Goal: Transaction & Acquisition: Purchase product/service

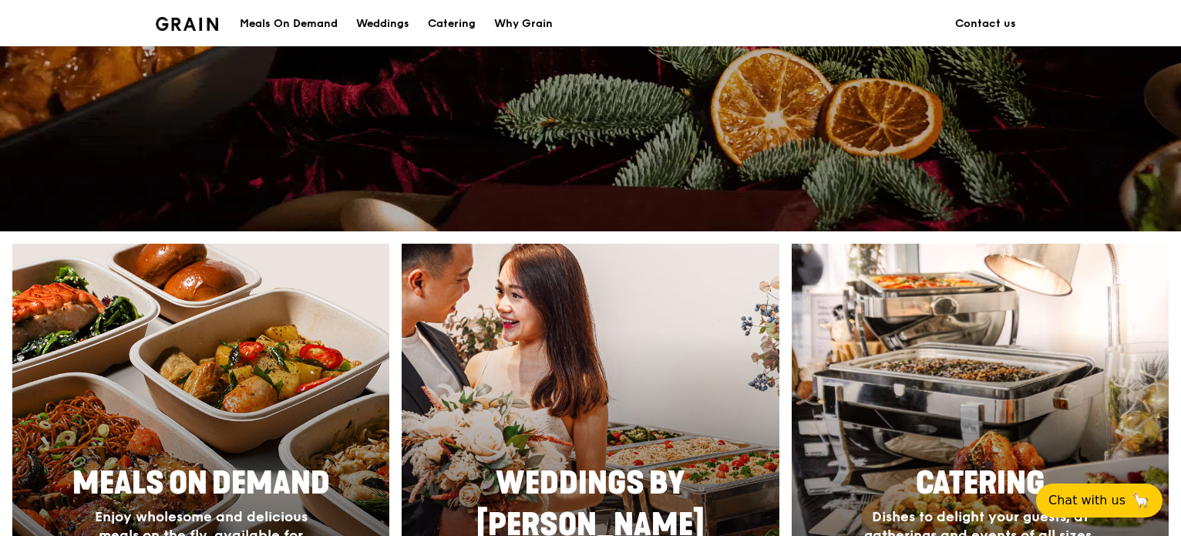
scroll to position [694, 0]
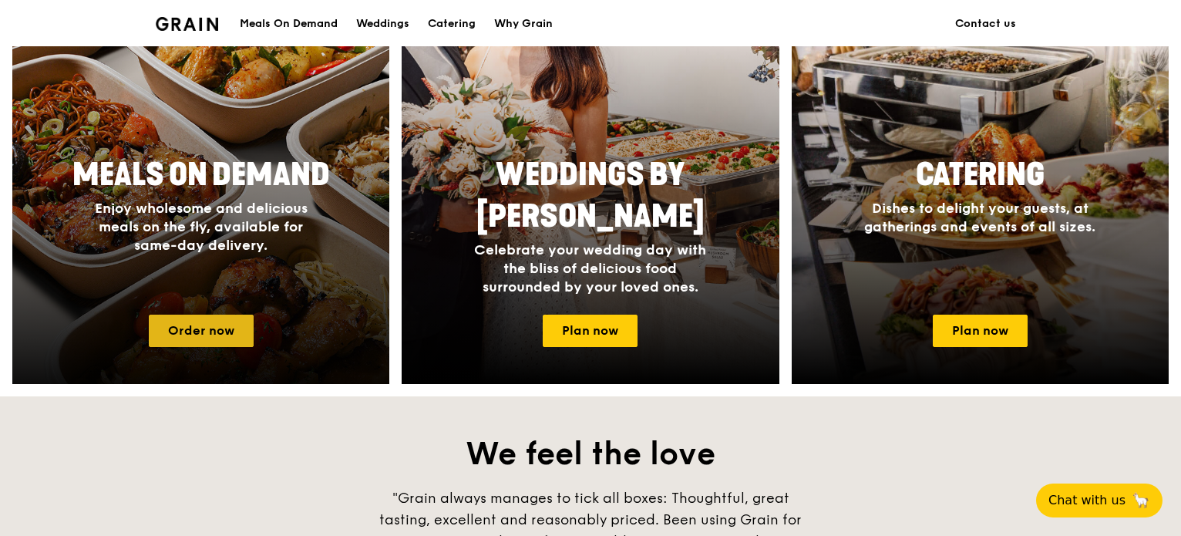
click at [224, 318] on link "Order now" at bounding box center [201, 330] width 105 height 32
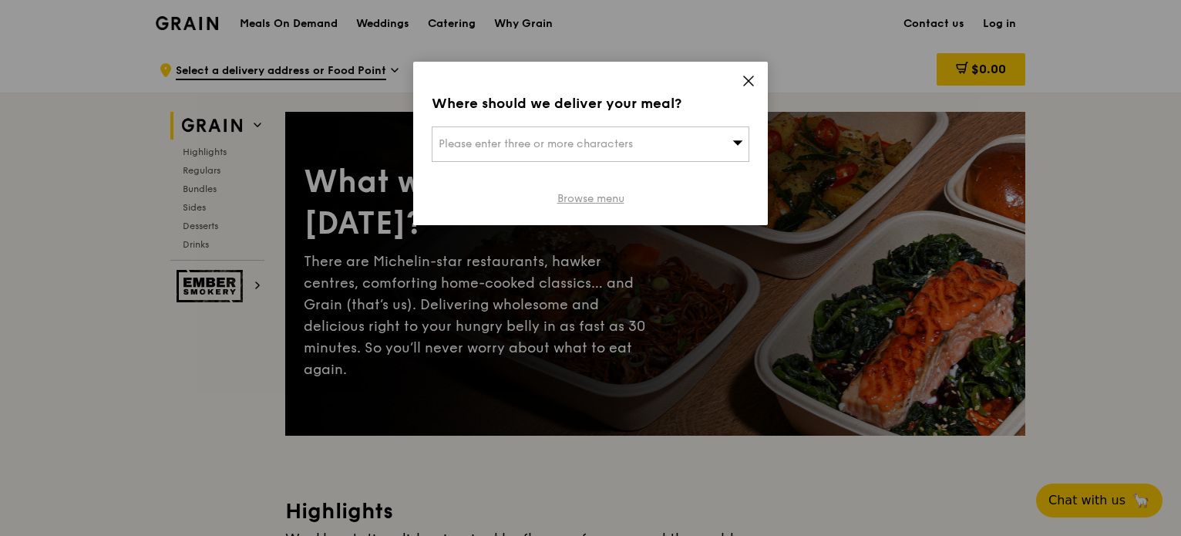
click at [595, 200] on link "Browse menu" at bounding box center [590, 198] width 67 height 15
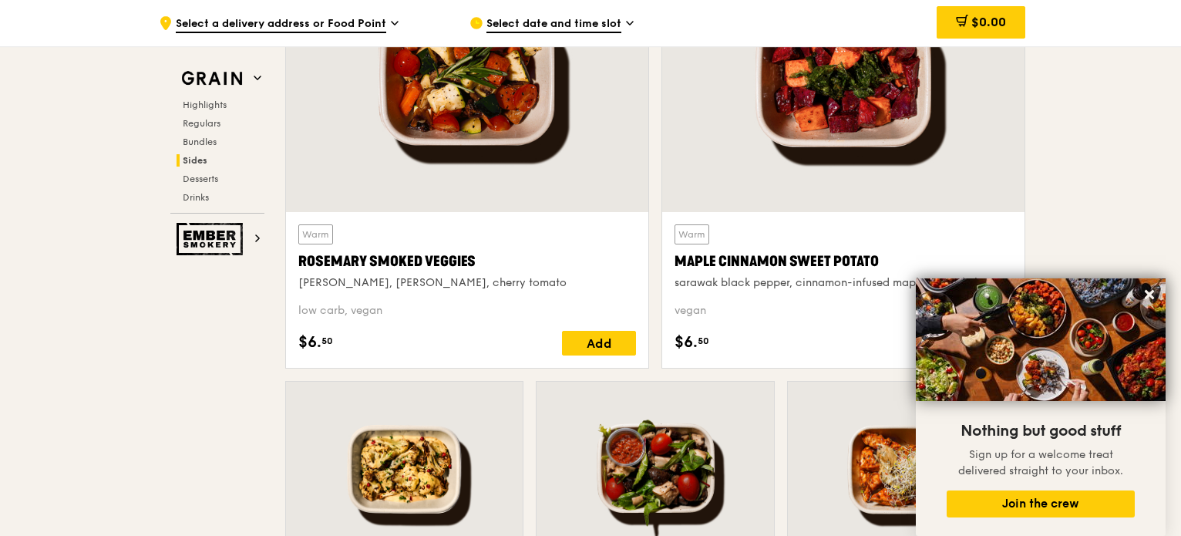
scroll to position [3623, 0]
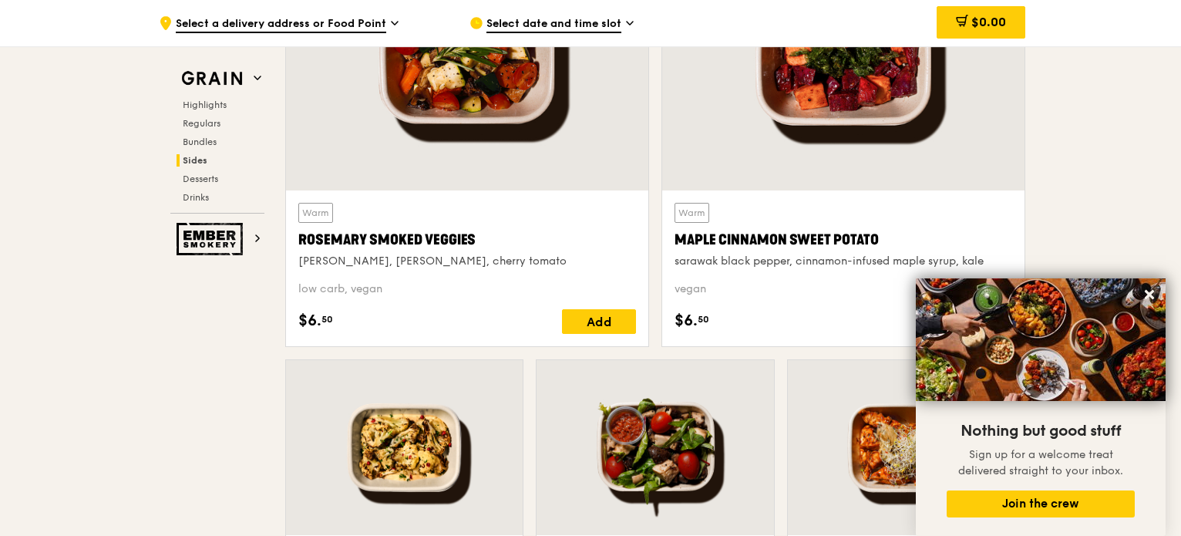
drag, startPoint x: 234, startPoint y: 328, endPoint x: 1175, endPoint y: 304, distance: 940.7
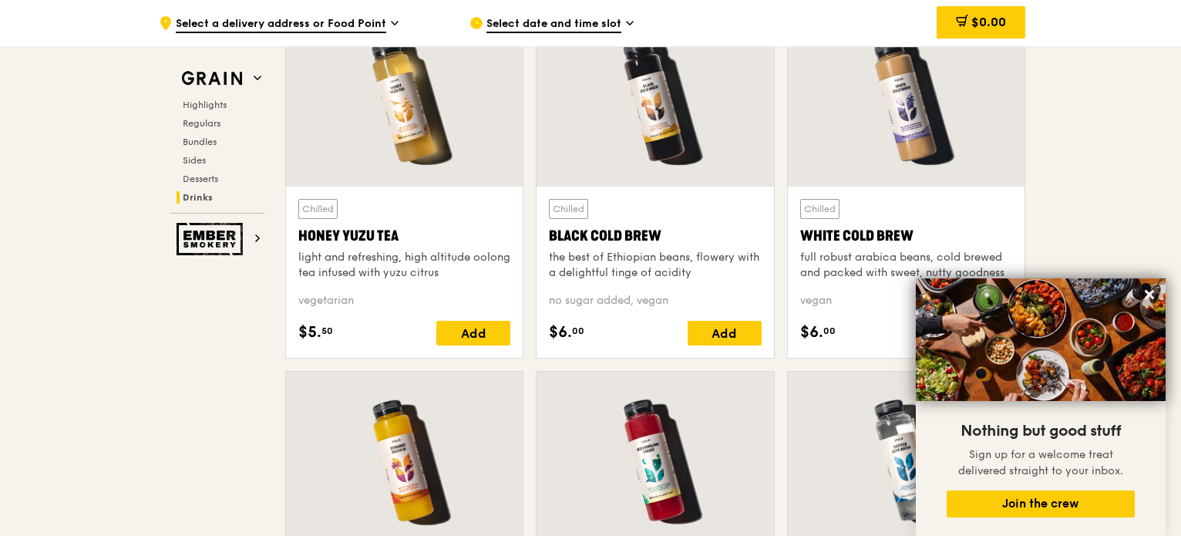
scroll to position [5858, 0]
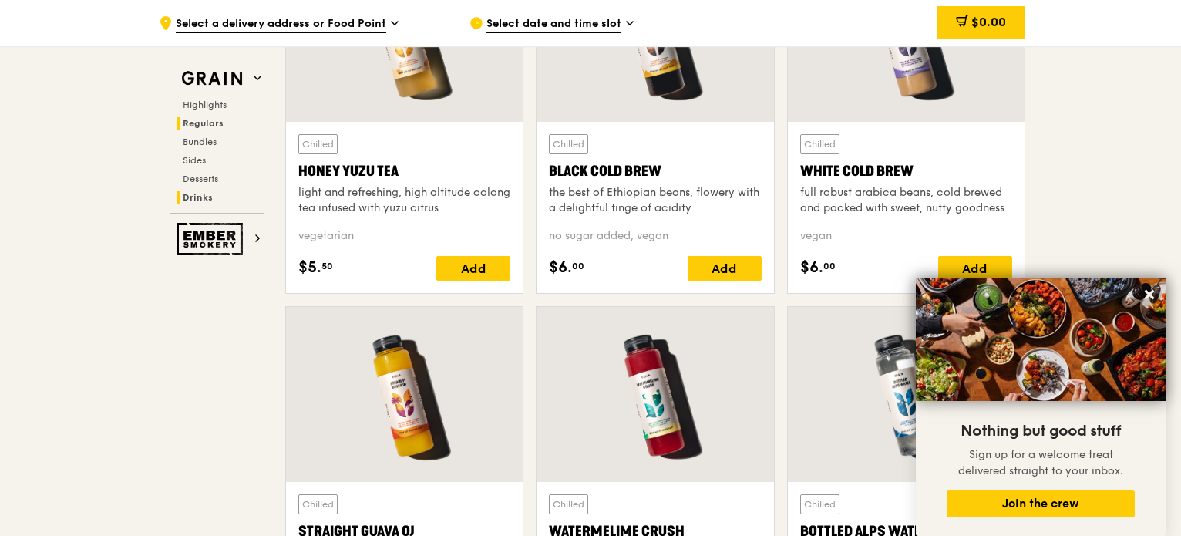
click at [219, 122] on span "Regulars" at bounding box center [203, 123] width 41 height 11
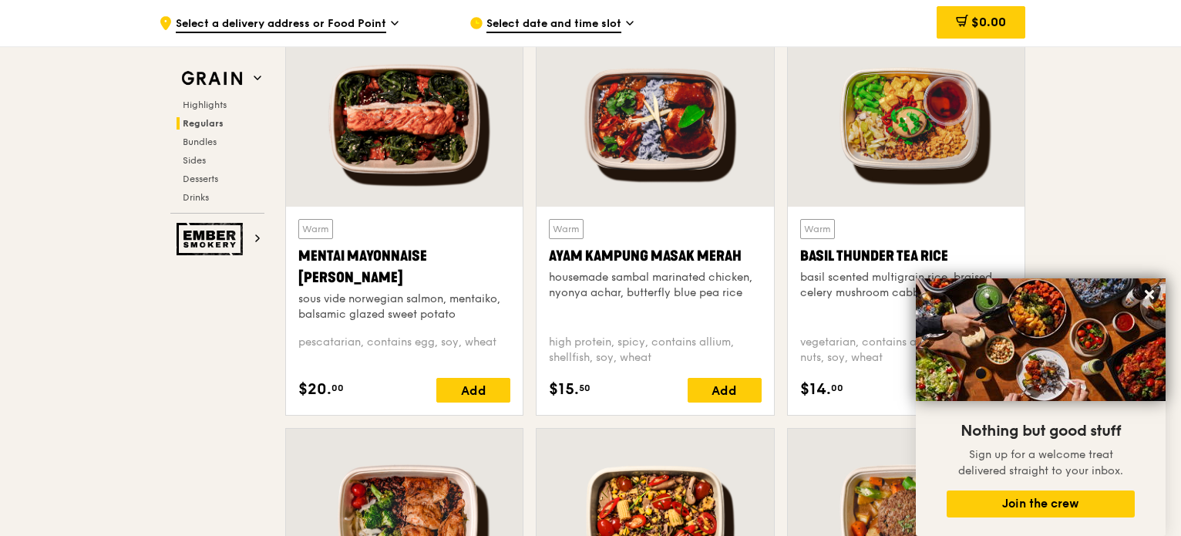
scroll to position [1384, 0]
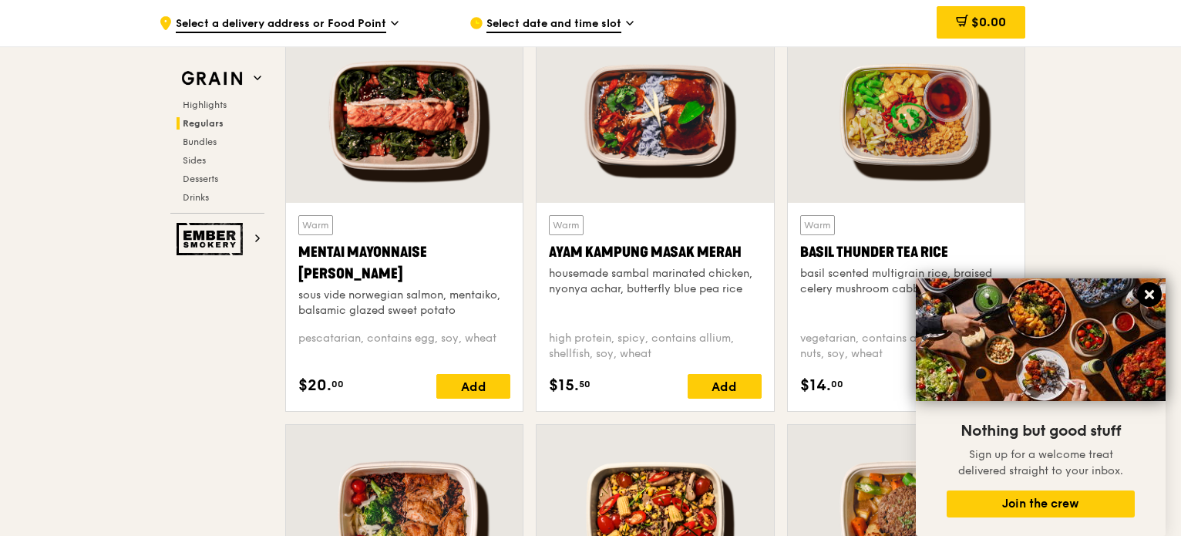
click at [1146, 286] on button at bounding box center [1149, 294] width 25 height 25
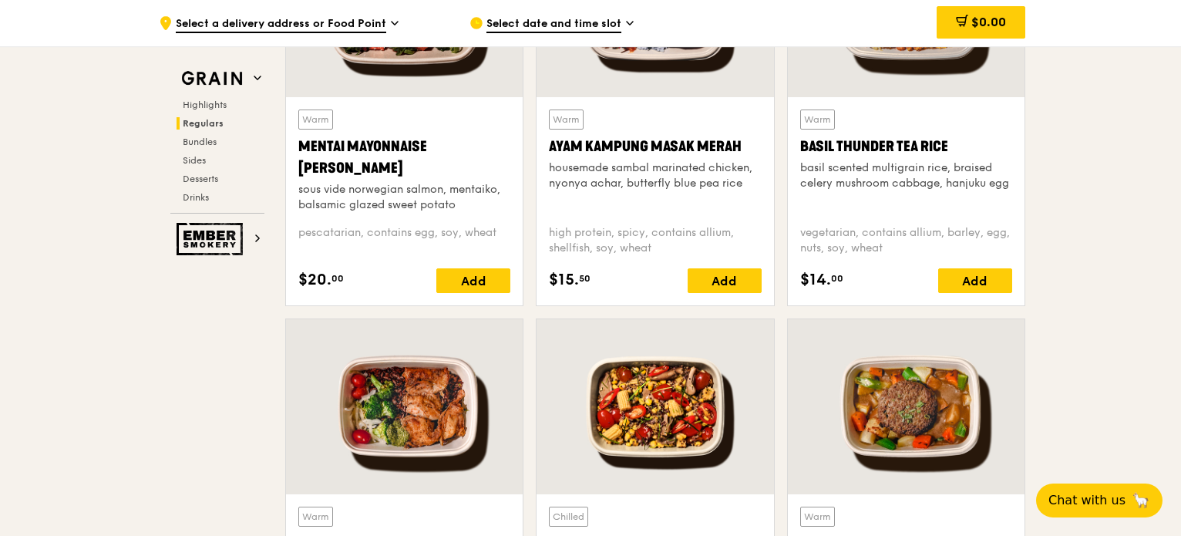
scroll to position [1615, 0]
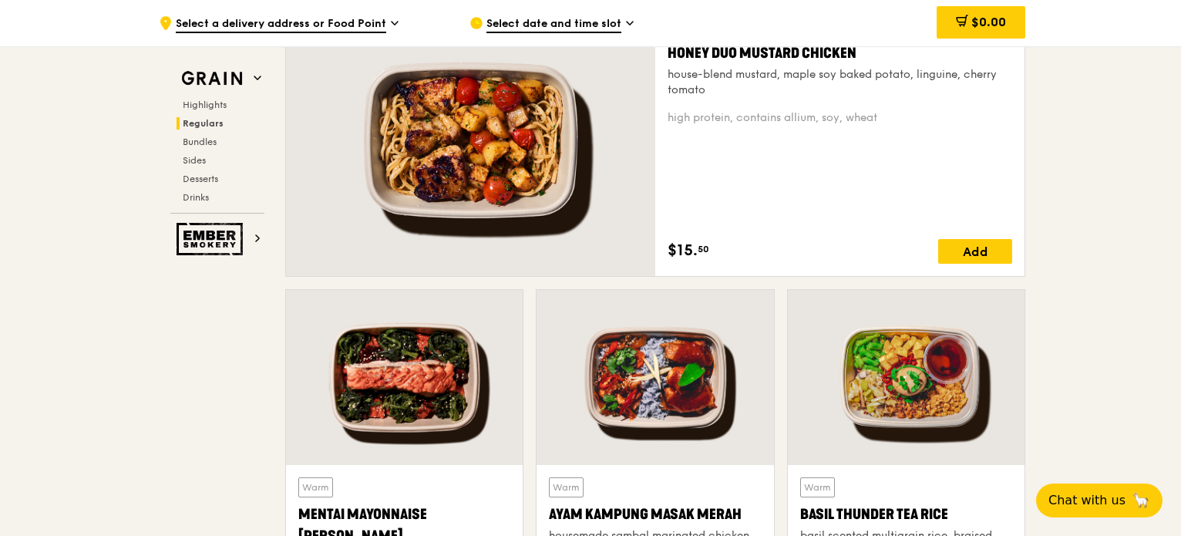
scroll to position [998, 0]
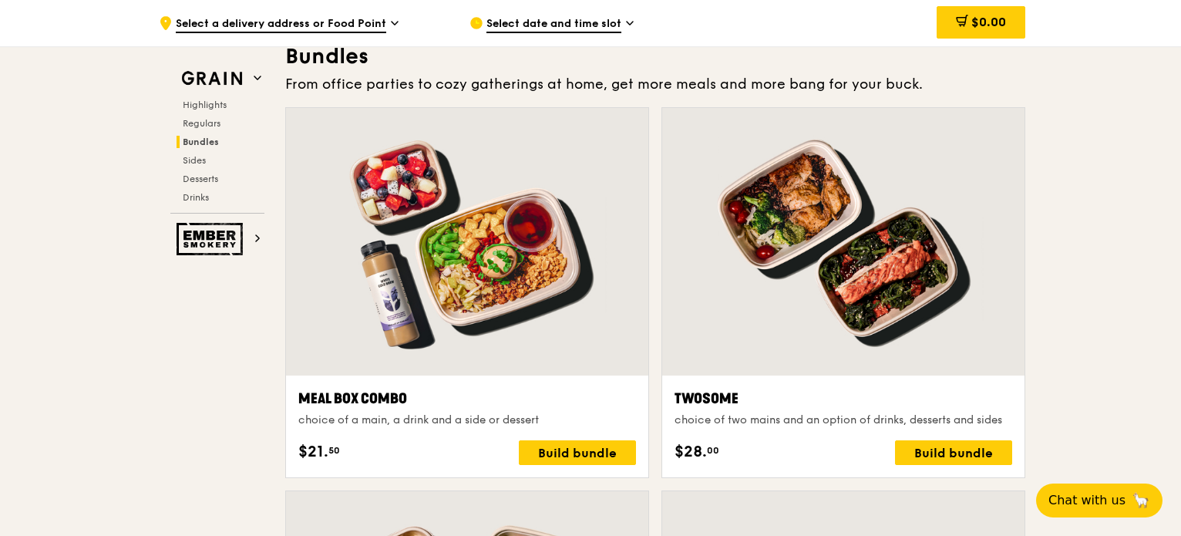
scroll to position [2077, 0]
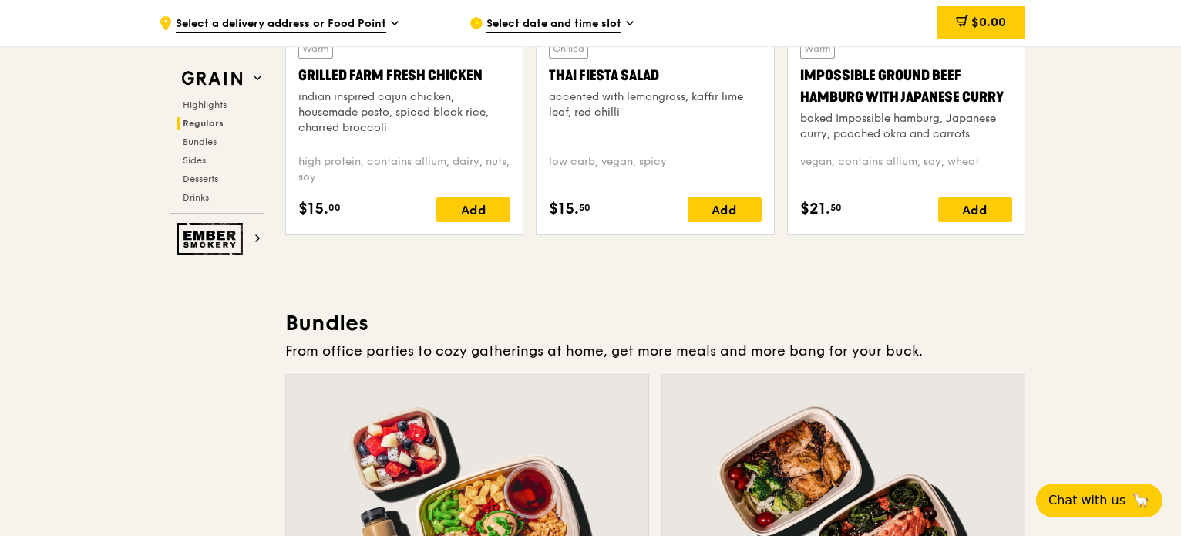
scroll to position [1769, 0]
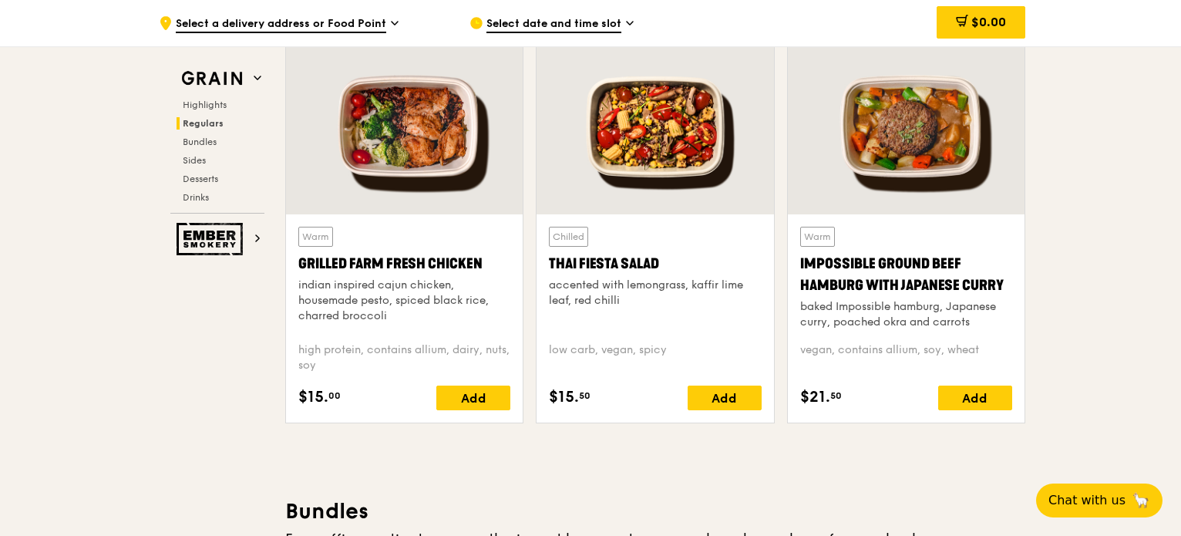
click at [854, 275] on div "Impossible Ground Beef Hamburg with Japanese Curry" at bounding box center [906, 274] width 212 height 43
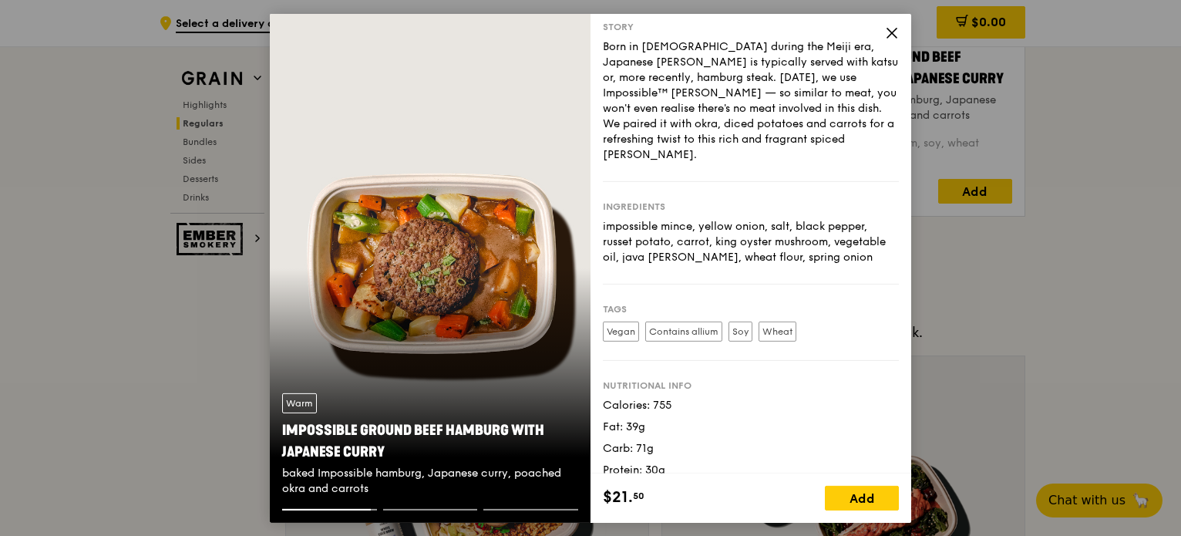
scroll to position [2000, 0]
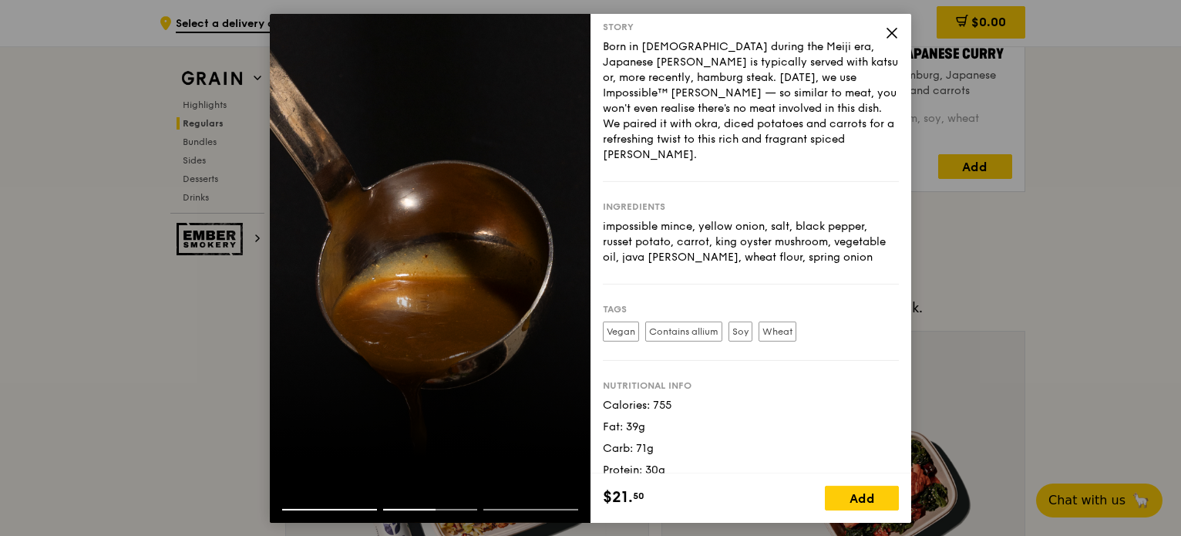
click at [894, 35] on icon at bounding box center [891, 32] width 9 height 9
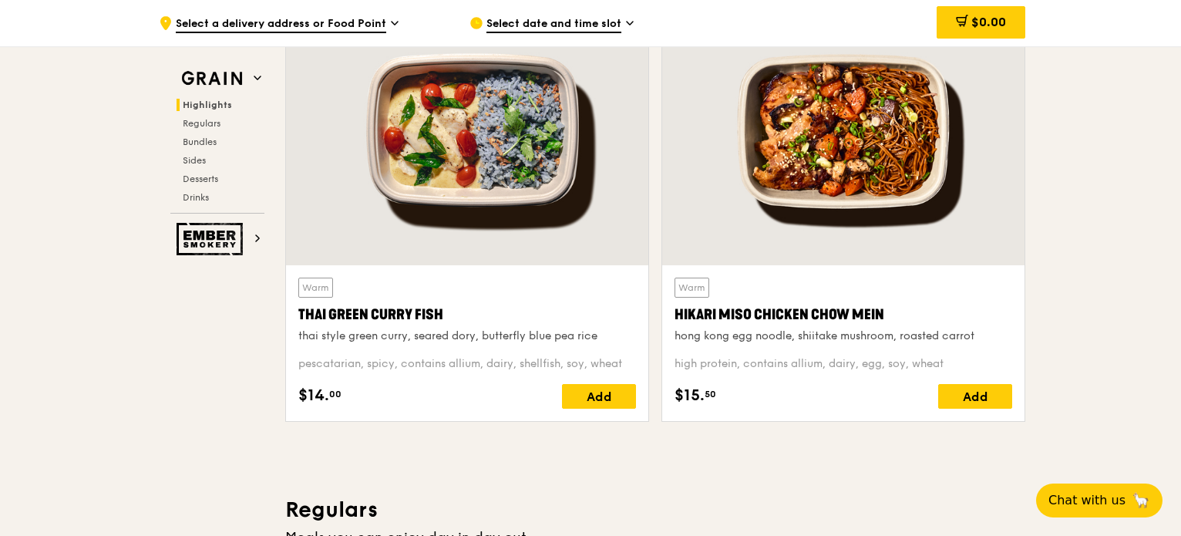
scroll to position [690, 0]
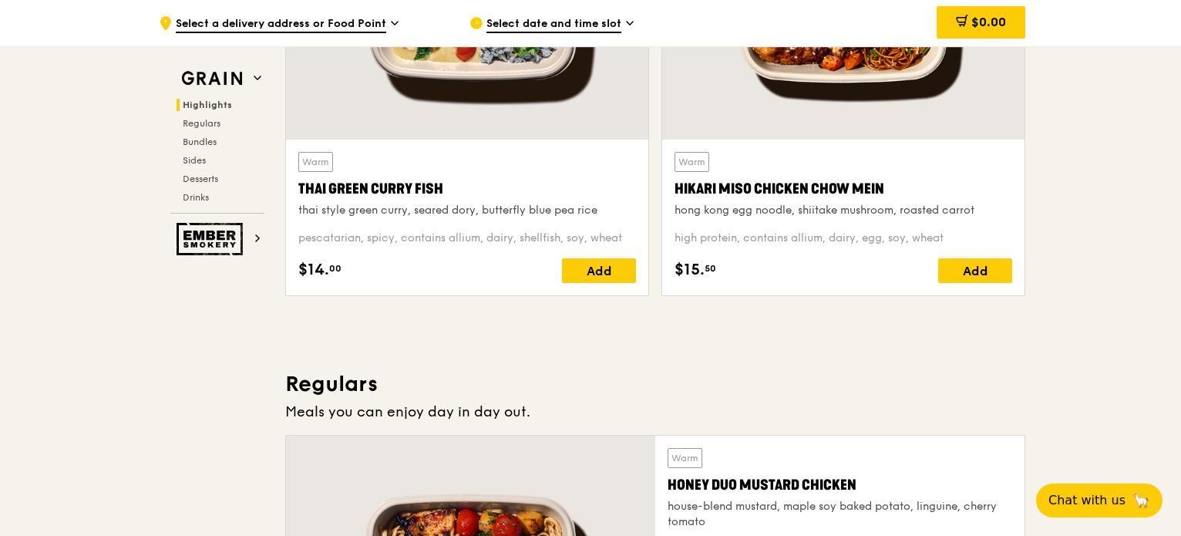
drag, startPoint x: 444, startPoint y: 190, endPoint x: 290, endPoint y: 189, distance: 154.2
click at [290, 189] on div "Warm Thai Green [PERSON_NAME] Fish thai style green [PERSON_NAME], seared dory,…" at bounding box center [467, 218] width 362 height 156
copy div "Thai Green Curry Fish"
click at [592, 264] on div "Add" at bounding box center [599, 270] width 74 height 25
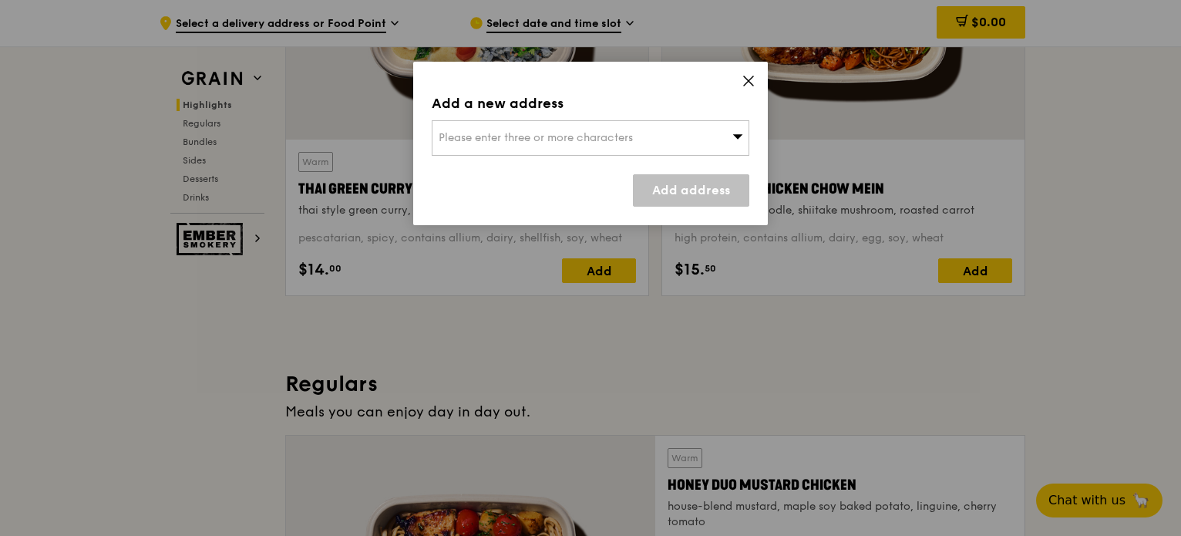
click at [743, 86] on icon at bounding box center [749, 81] width 14 height 14
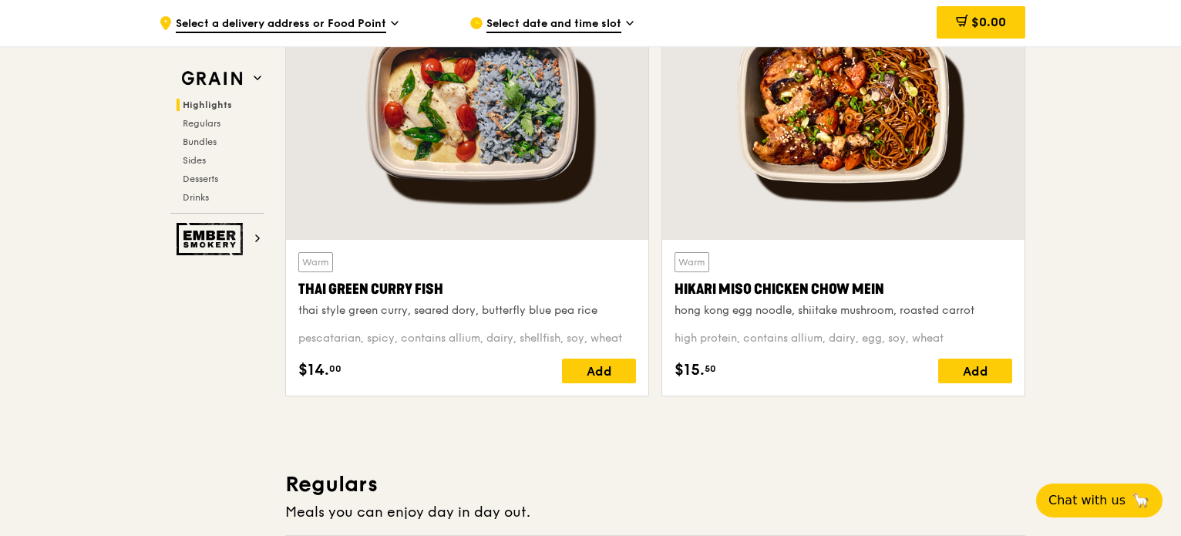
scroll to position [459, 0]
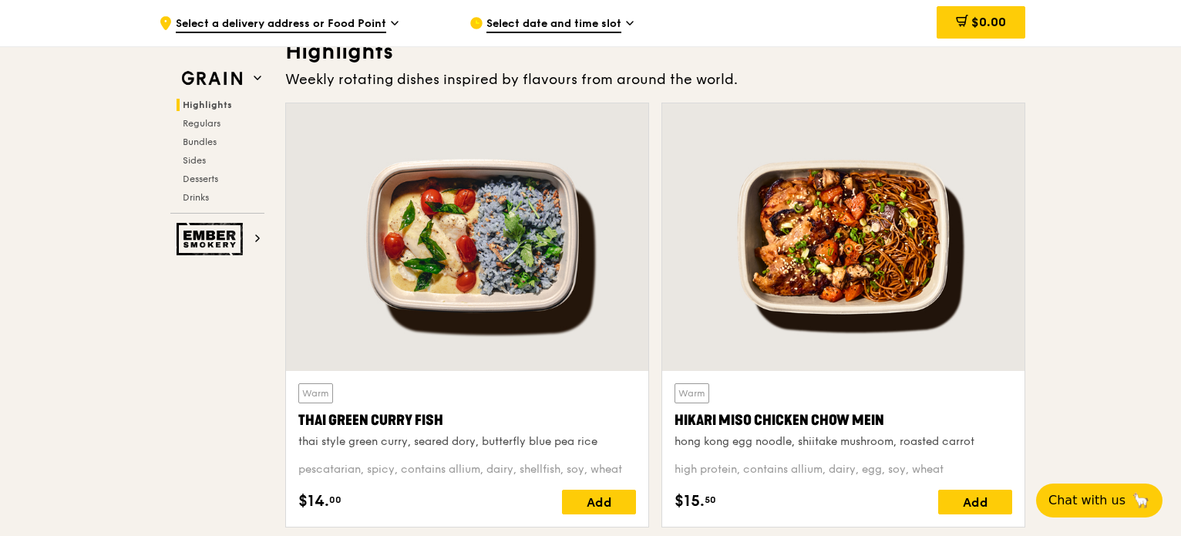
click at [483, 263] on div at bounding box center [467, 236] width 362 height 267
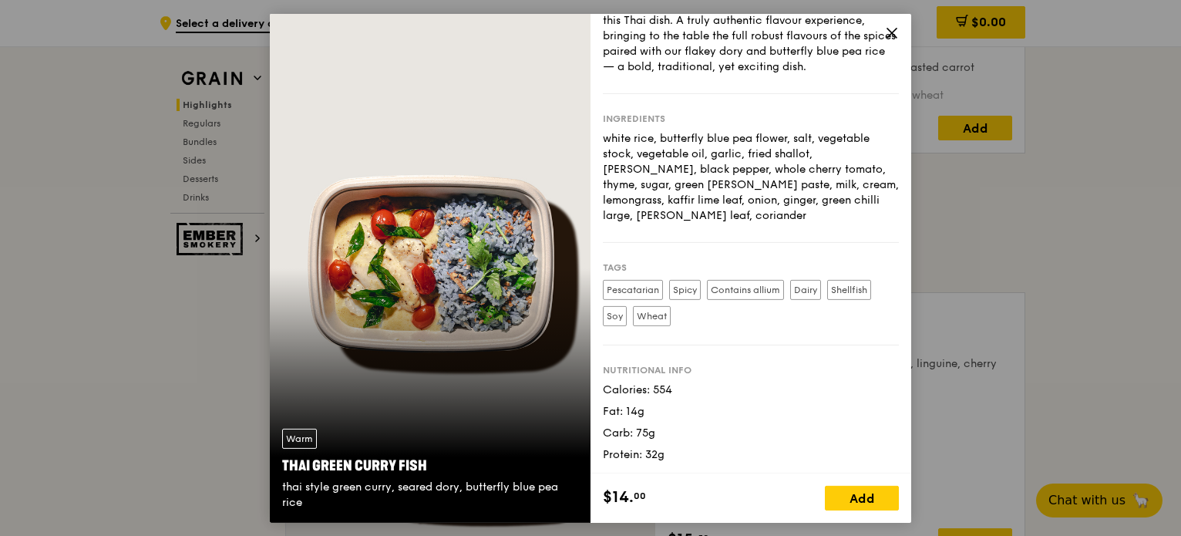
scroll to position [844, 0]
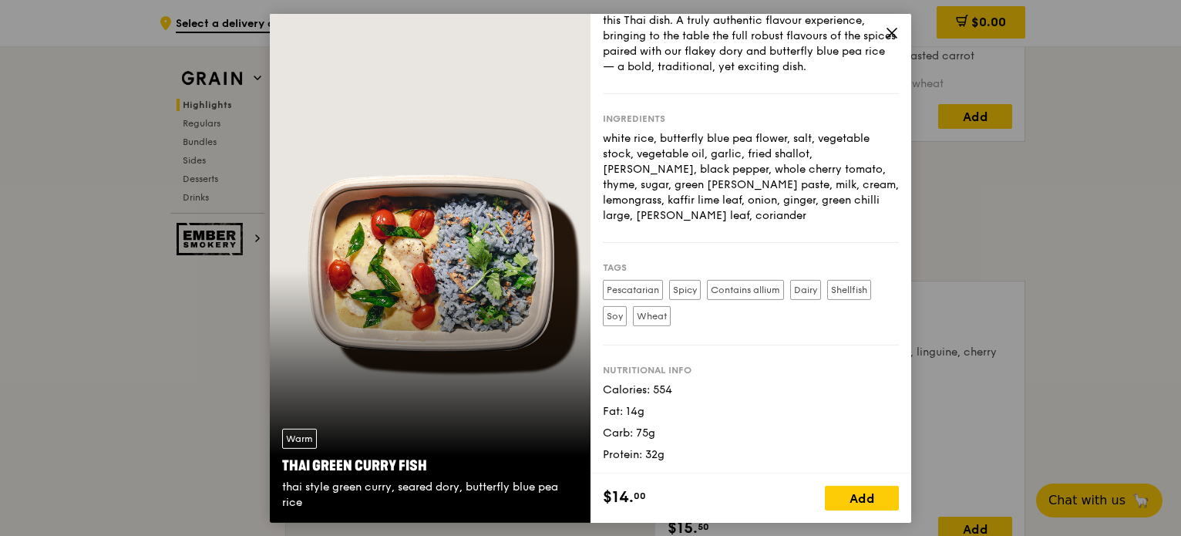
click at [884, 35] on div "Our undying love for Thai street food led to the birth of this Thai dish. A tru…" at bounding box center [751, 35] width 296 height 77
click at [892, 29] on icon at bounding box center [892, 32] width 14 height 14
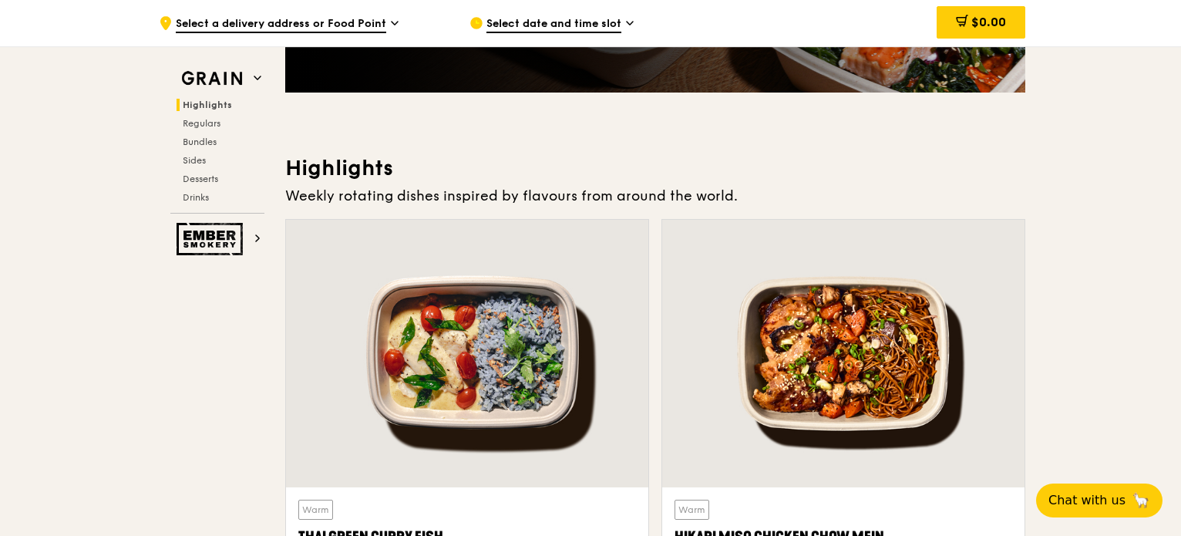
scroll to position [227, 0]
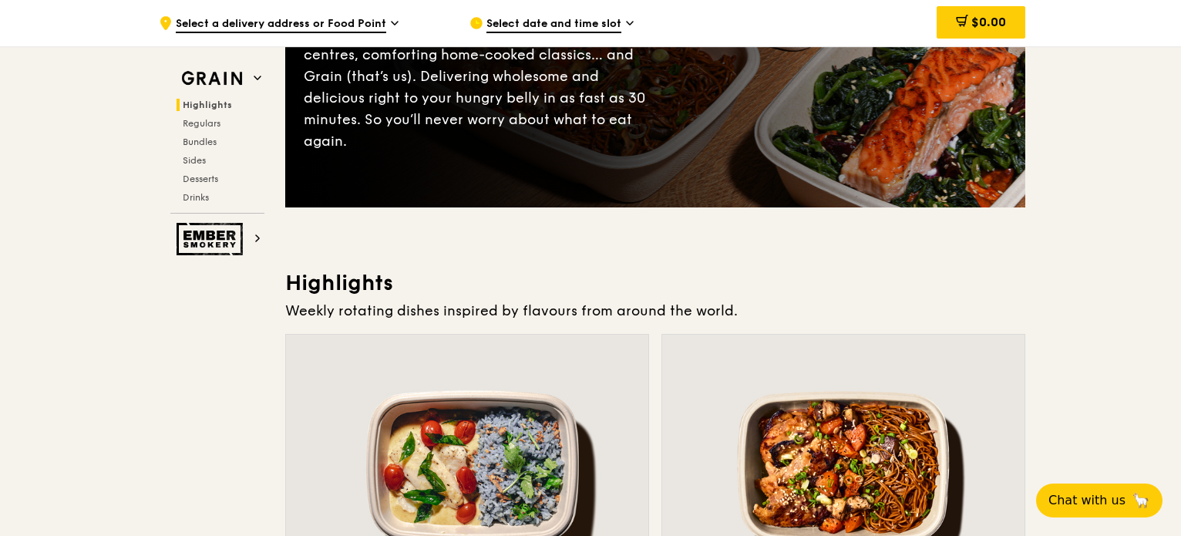
click at [332, 27] on span "Select a delivery address or Food Point" at bounding box center [281, 24] width 210 height 17
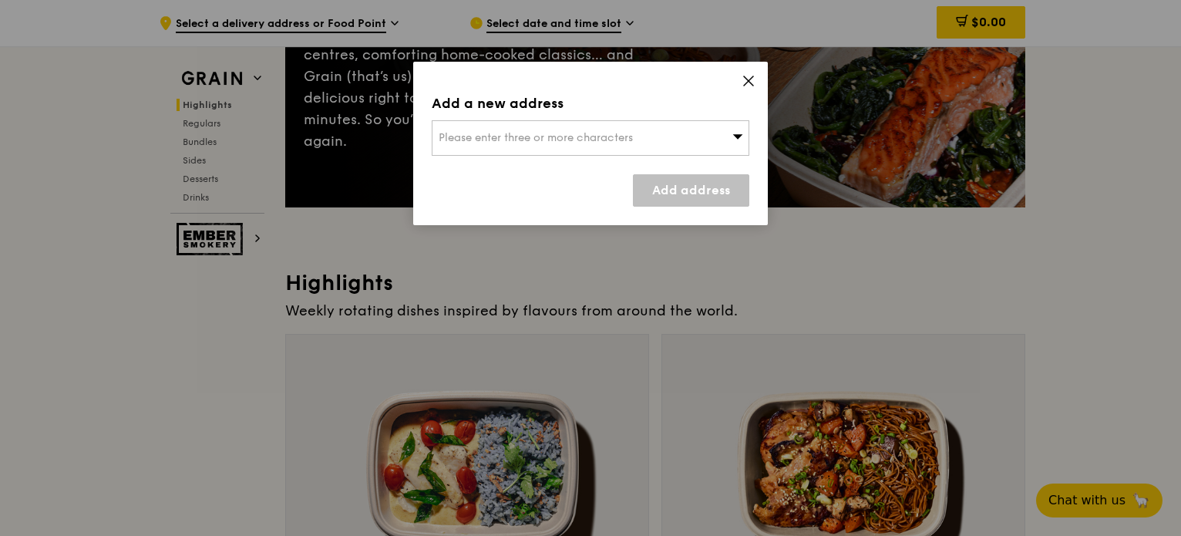
click at [578, 136] on span "Please enter three or more characters" at bounding box center [536, 137] width 194 height 13
type input "fullerton"
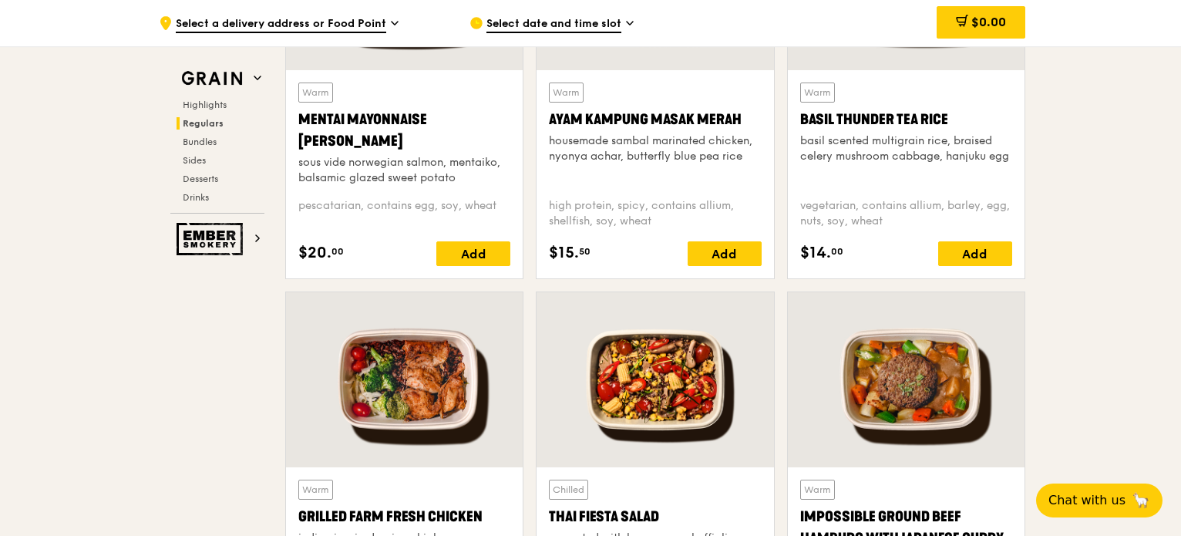
scroll to position [1306, 0]
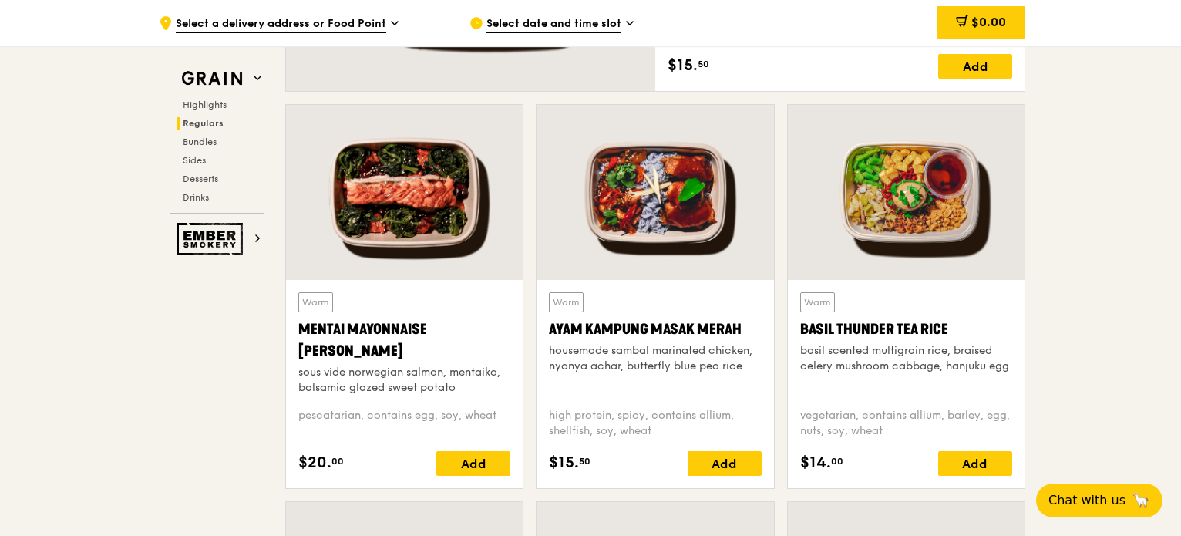
click at [429, 227] on div at bounding box center [404, 192] width 237 height 175
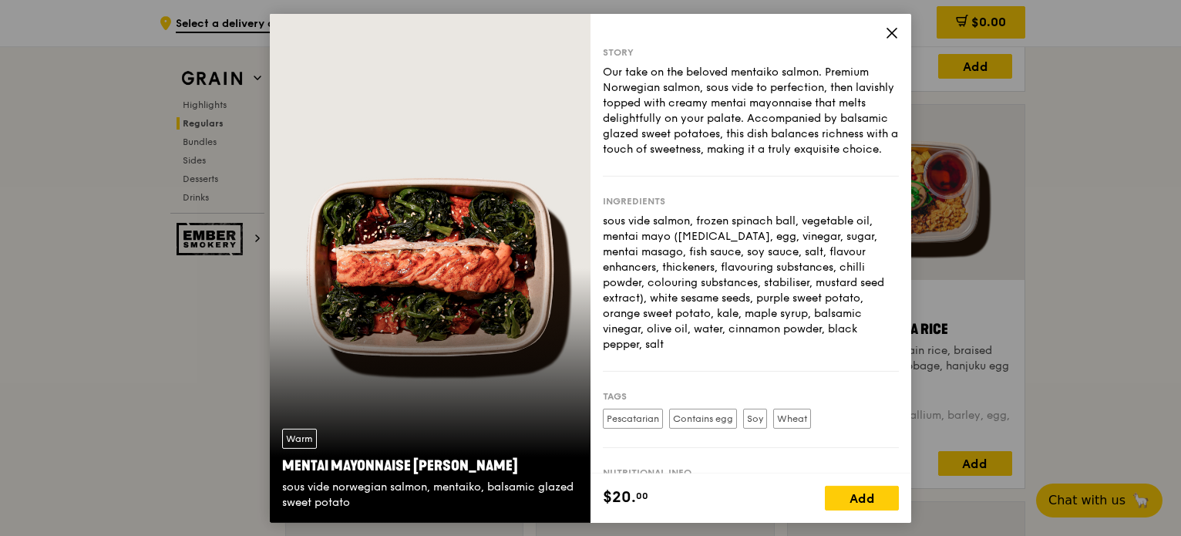
click at [442, 269] on div "Warm Mentai Mayonnaise Aburi Salmon sous vide norwegian salmon, mentaiko, balsa…" at bounding box center [430, 267] width 321 height 509
click at [893, 32] on icon at bounding box center [892, 32] width 14 height 14
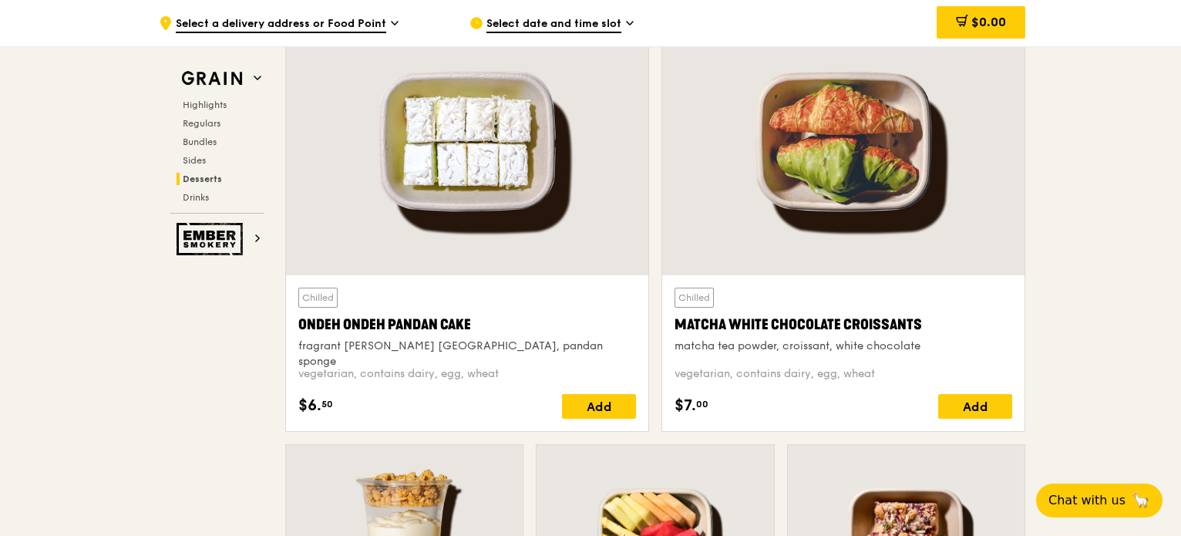
scroll to position [4625, 0]
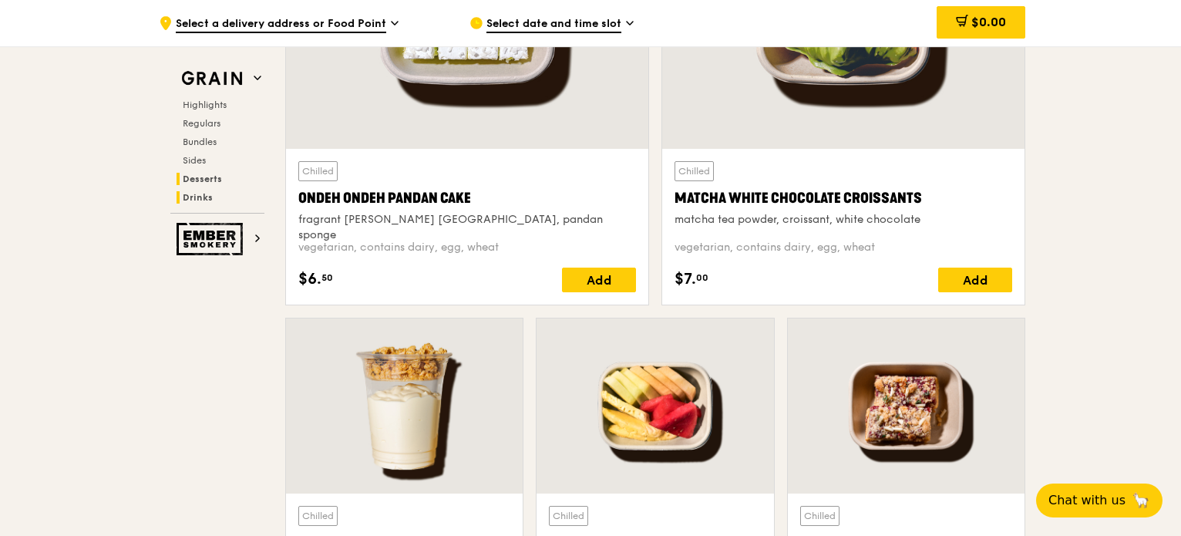
click at [197, 200] on span "Drinks" at bounding box center [198, 197] width 30 height 11
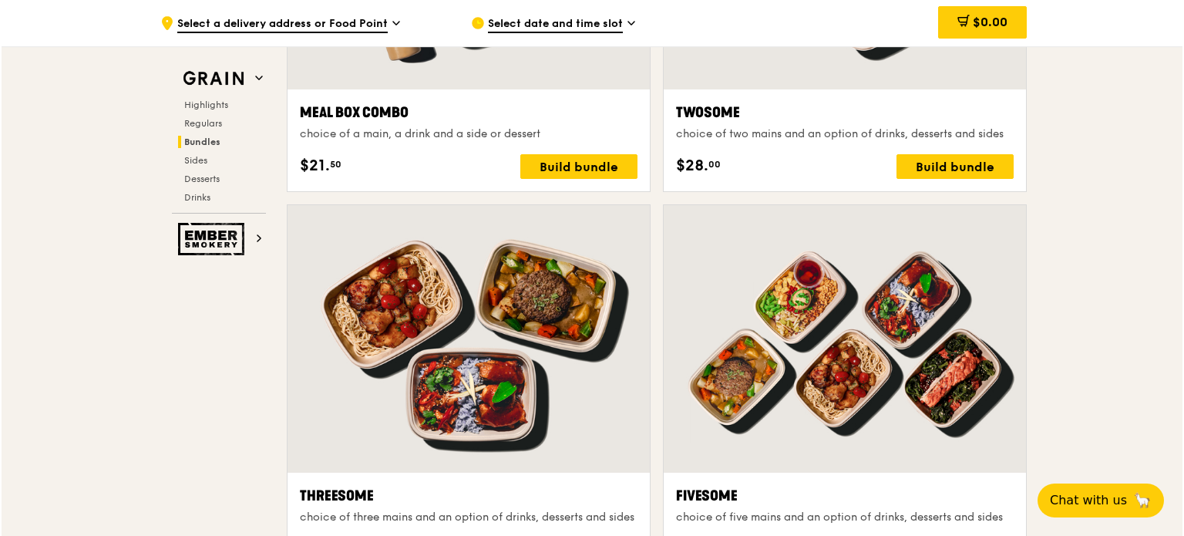
scroll to position [2694, 0]
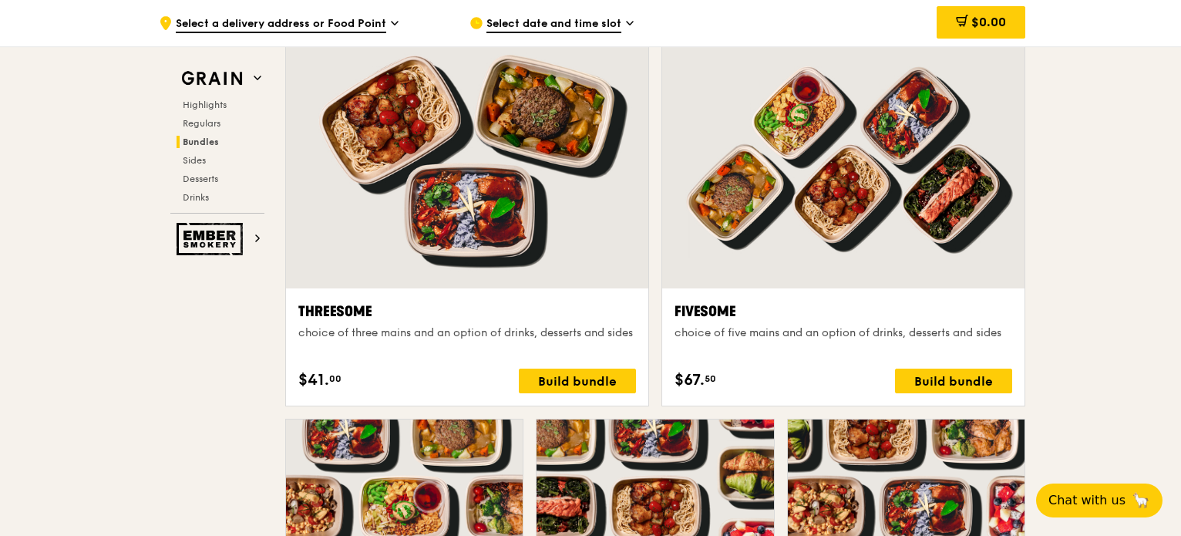
click at [731, 328] on div "choice of five mains and an option of drinks, desserts and sides" at bounding box center [843, 332] width 338 height 15
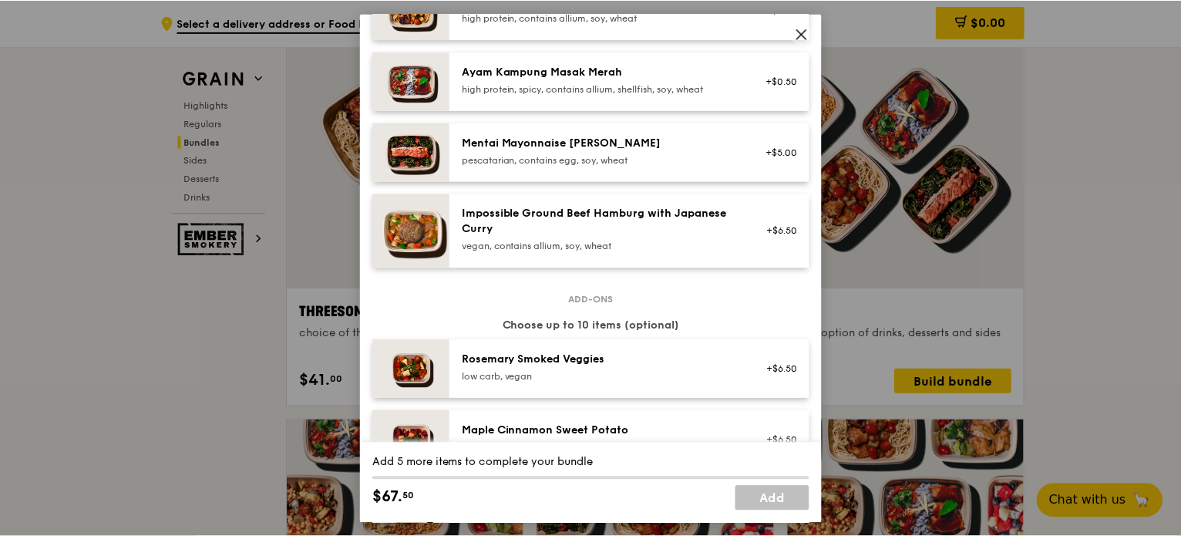
scroll to position [540, 0]
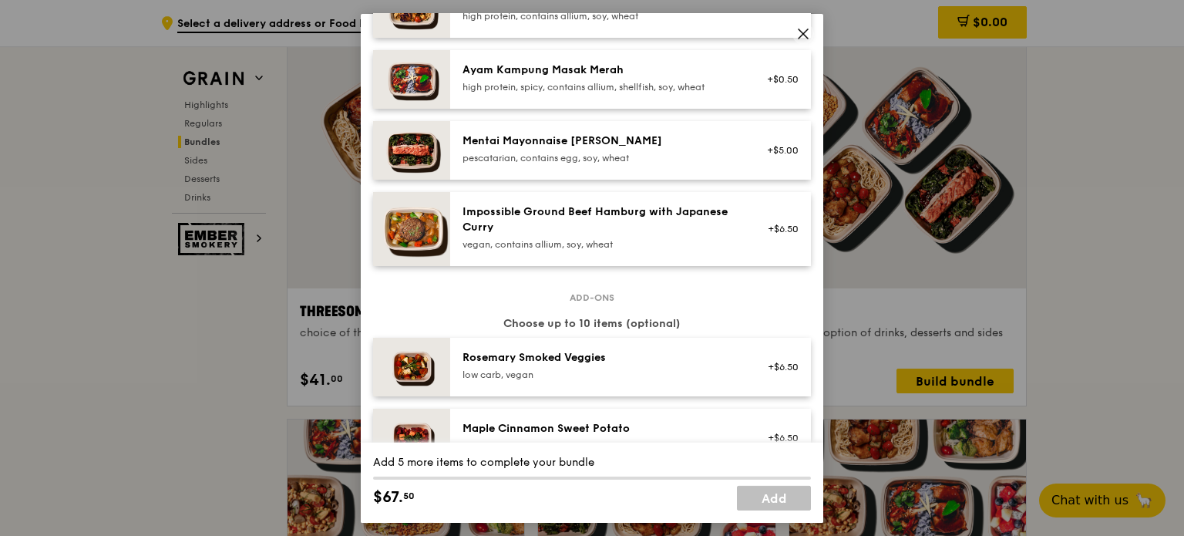
click at [802, 39] on icon at bounding box center [803, 33] width 14 height 14
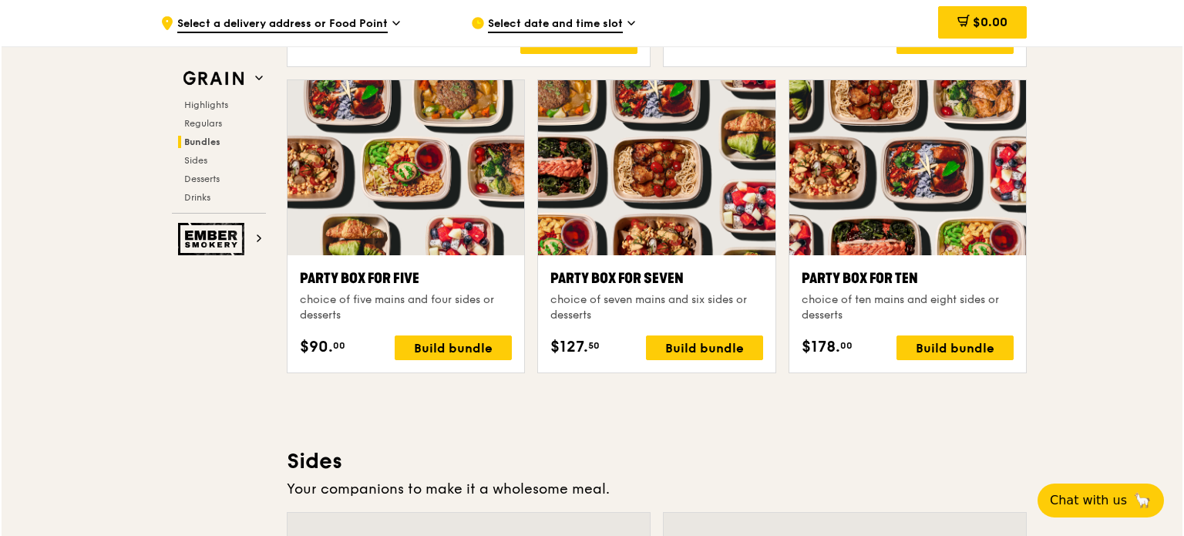
scroll to position [3079, 0]
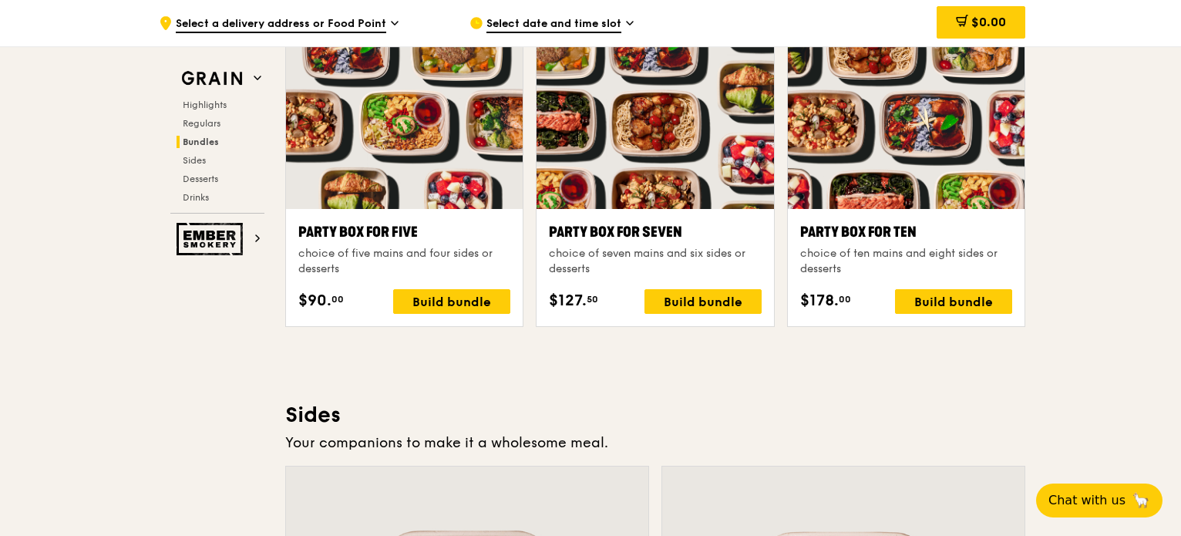
click at [733, 372] on div "Highlights Weekly rotating dishes inspired by flavours from around the world. W…" at bounding box center [655, 438] width 740 height 6043
click at [708, 301] on div "Build bundle" at bounding box center [702, 301] width 117 height 25
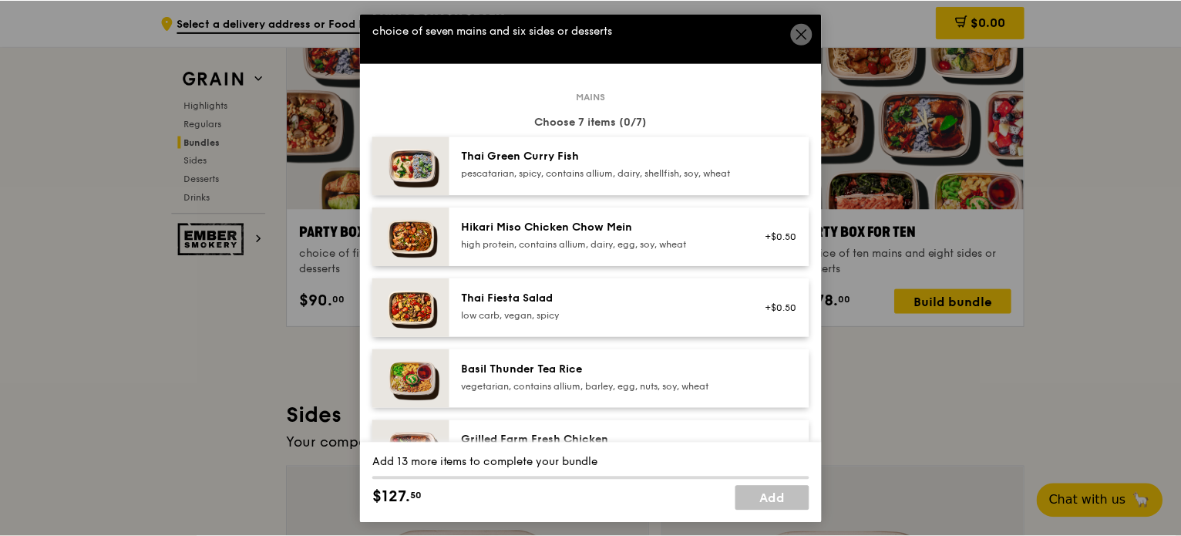
scroll to position [231, 0]
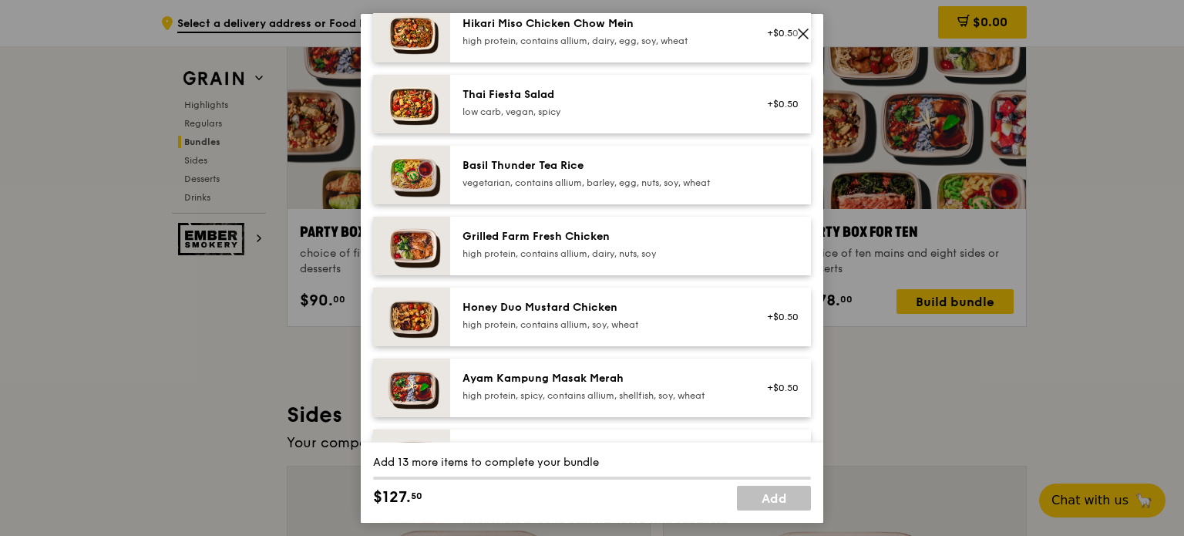
click at [805, 30] on icon at bounding box center [803, 33] width 14 height 14
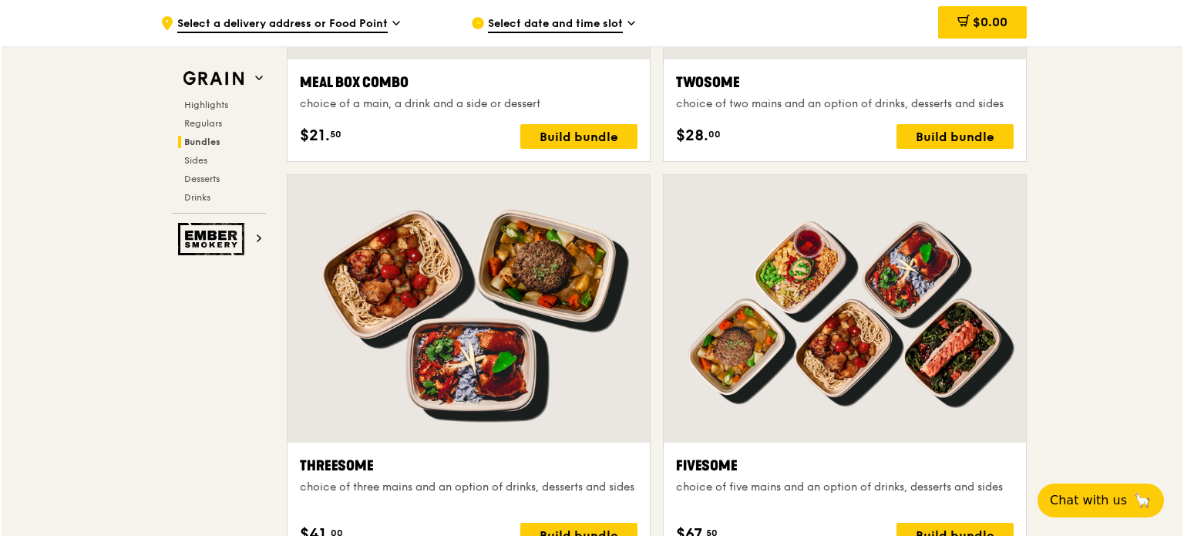
scroll to position [2694, 0]
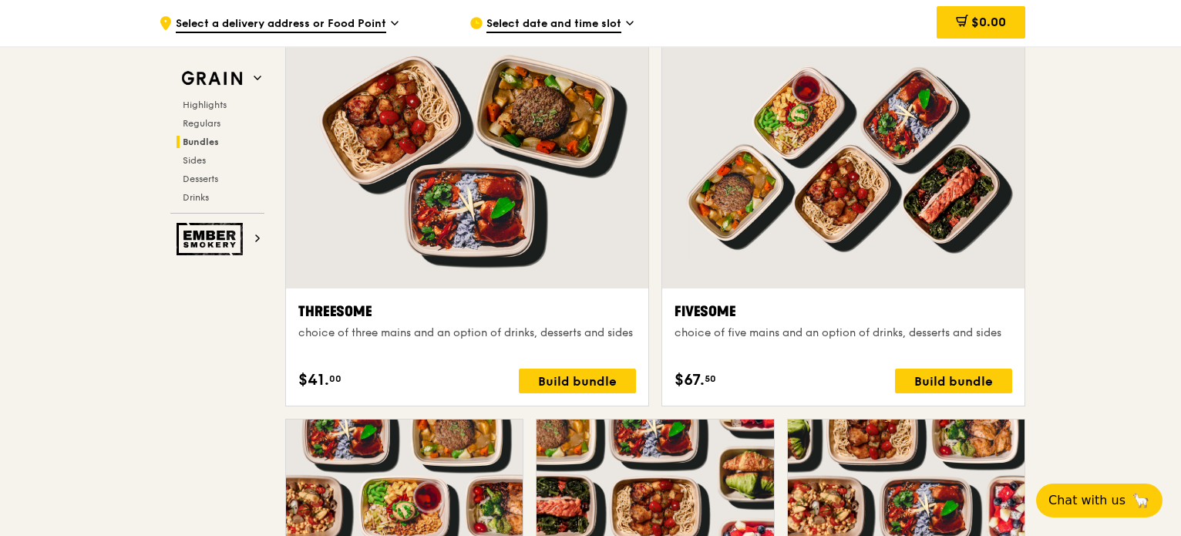
click at [538, 340] on div "choice of three mains and an option of drinks, desserts and sides" at bounding box center [467, 332] width 338 height 15
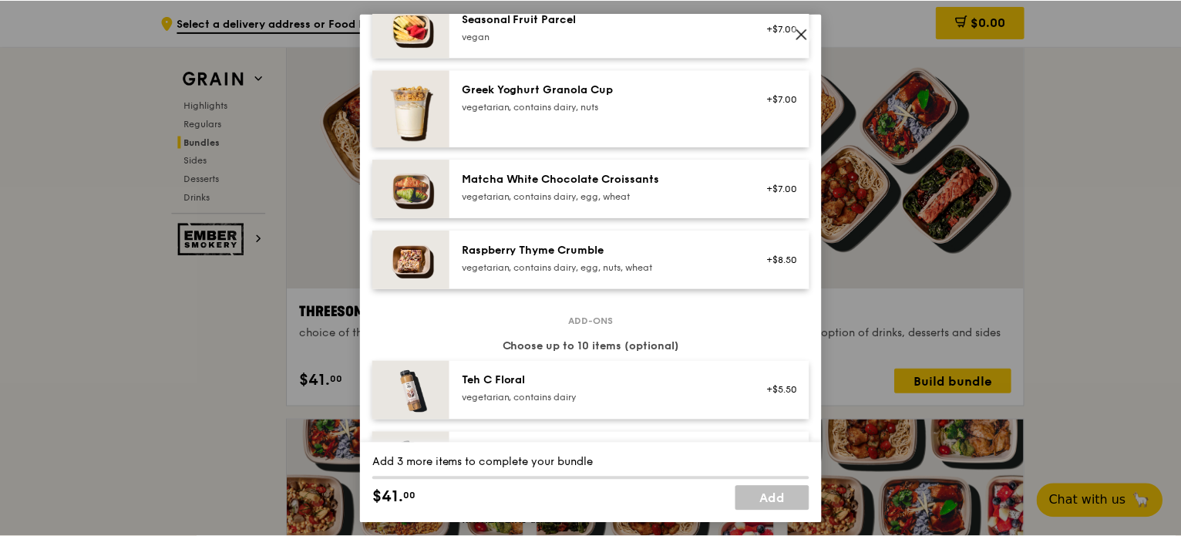
scroll to position [1178, 0]
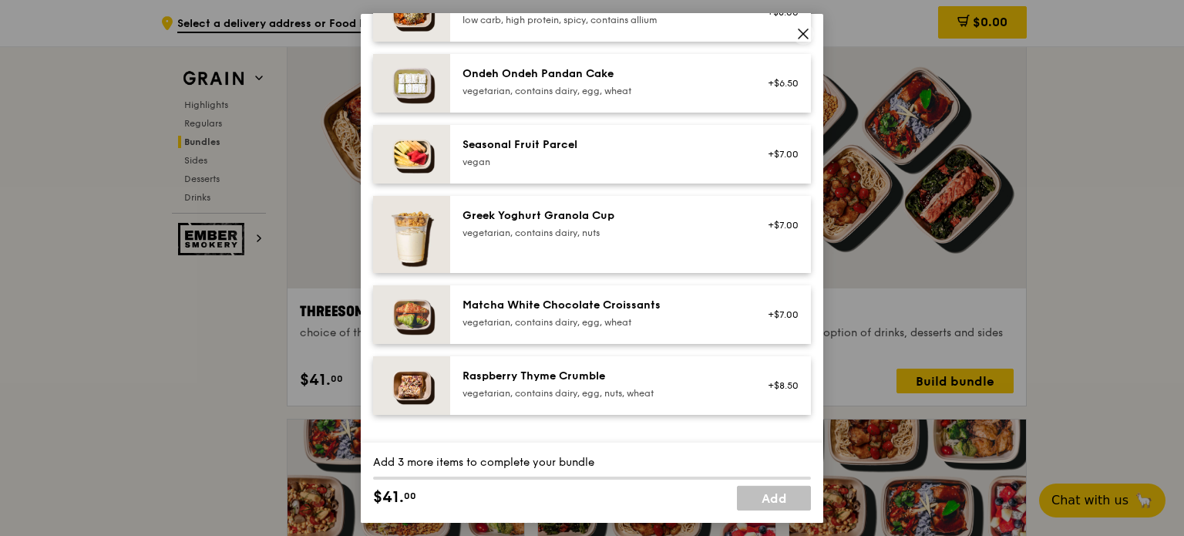
click at [798, 29] on icon at bounding box center [803, 33] width 14 height 14
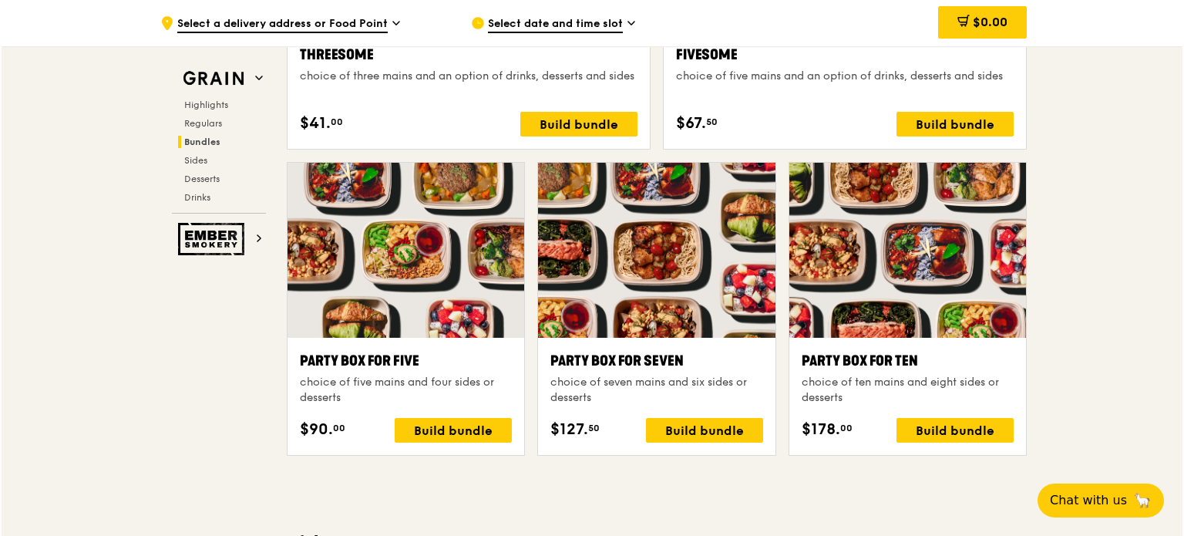
scroll to position [3002, 0]
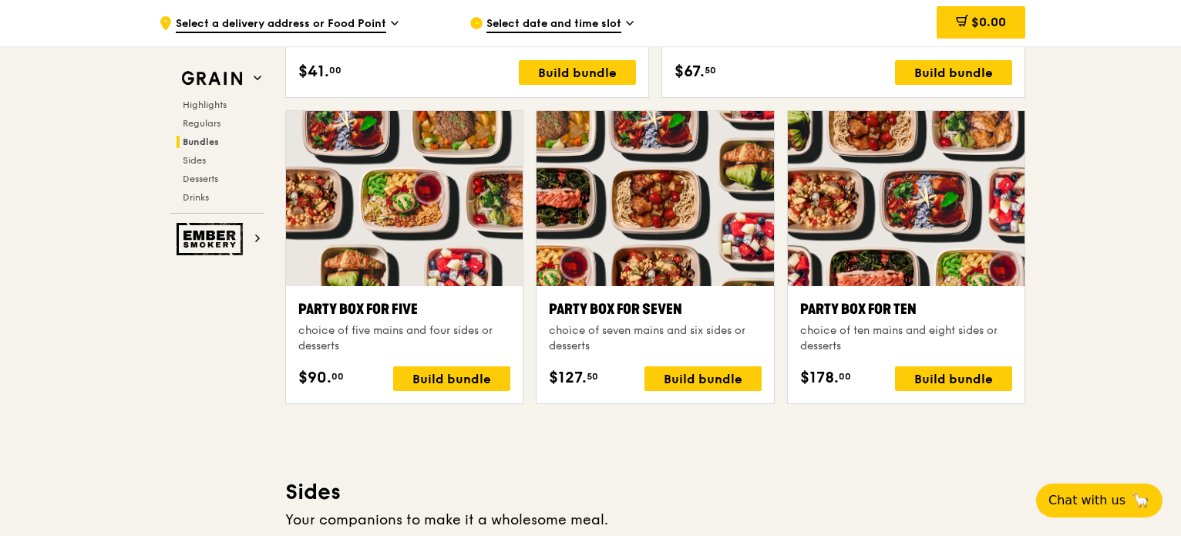
click at [657, 212] on div at bounding box center [654, 198] width 237 height 175
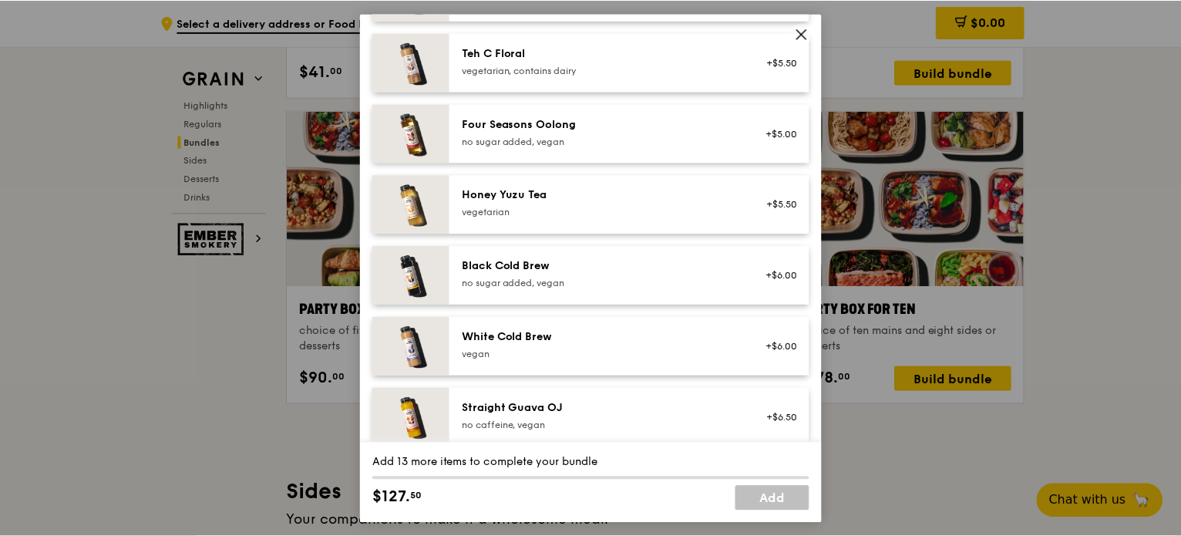
scroll to position [1871, 0]
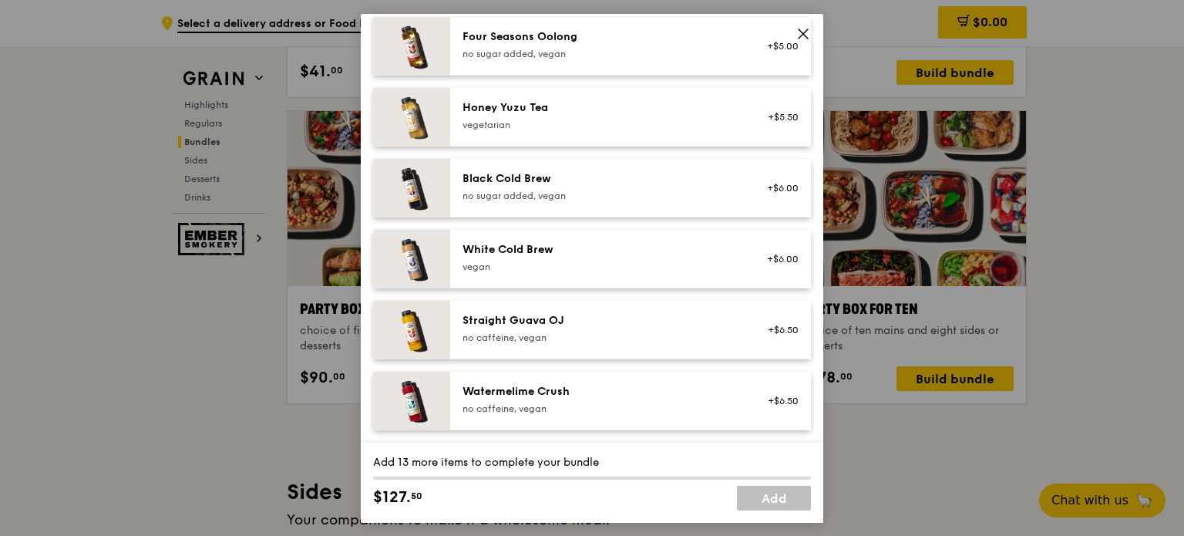
click at [807, 33] on icon at bounding box center [803, 33] width 14 height 14
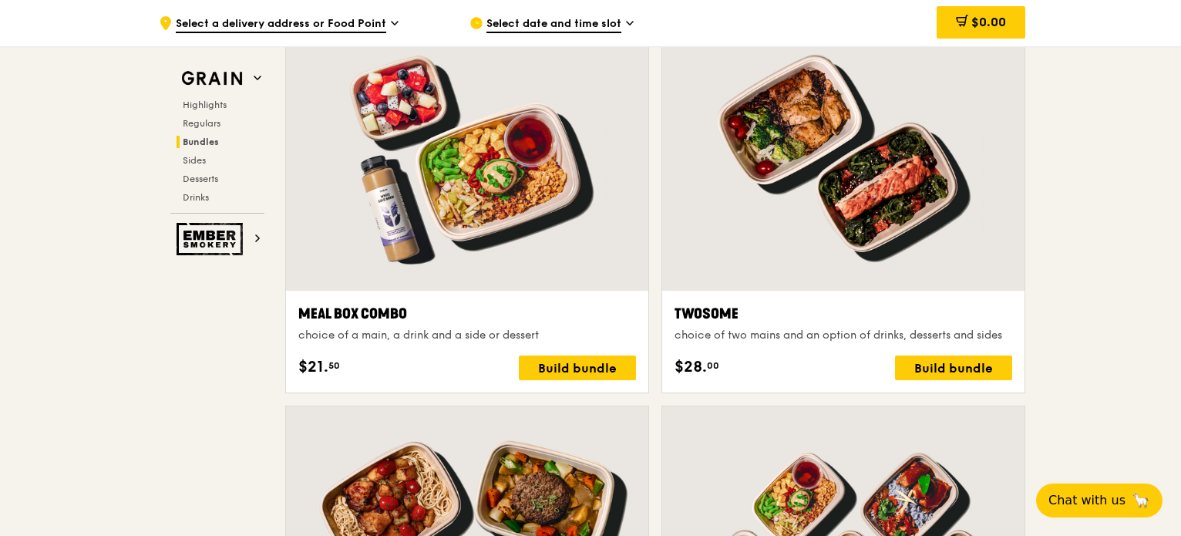
scroll to position [2694, 0]
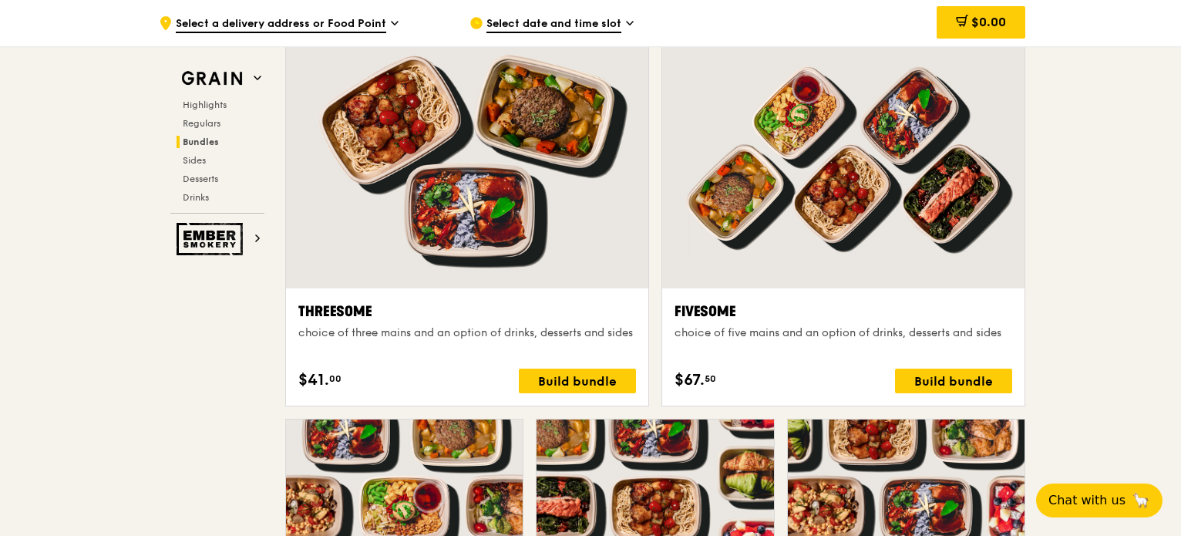
click at [200, 162] on span "Sides" at bounding box center [195, 160] width 25 height 11
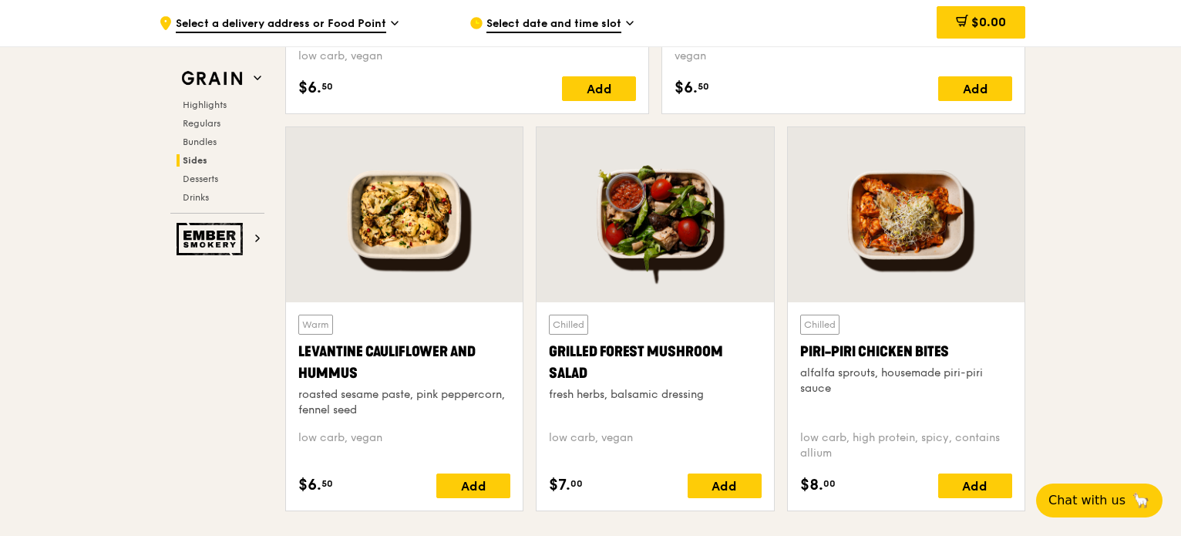
scroll to position [3879, 0]
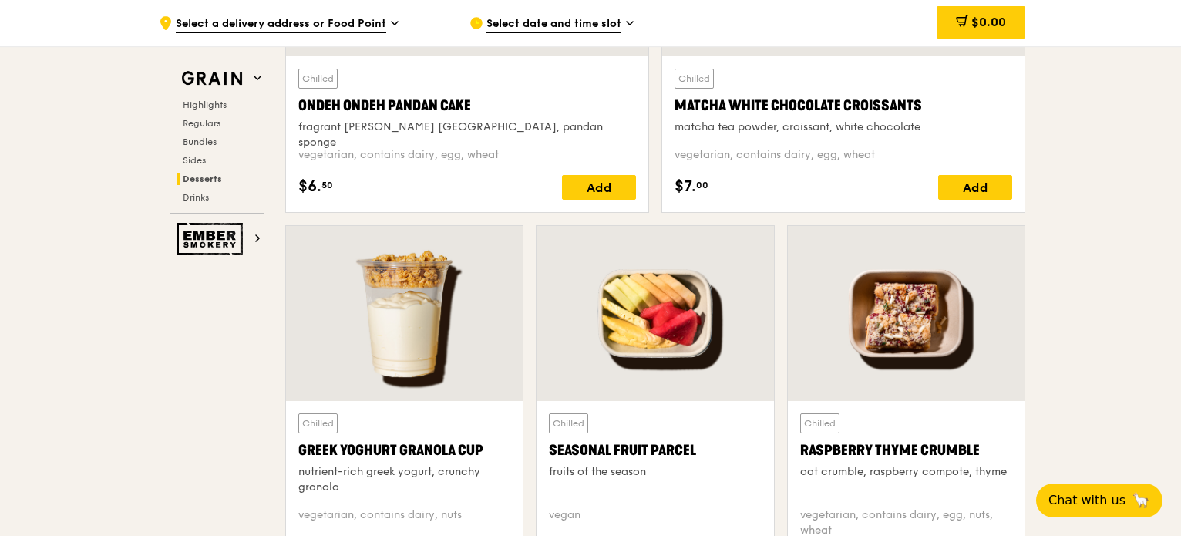
scroll to position [4958, 0]
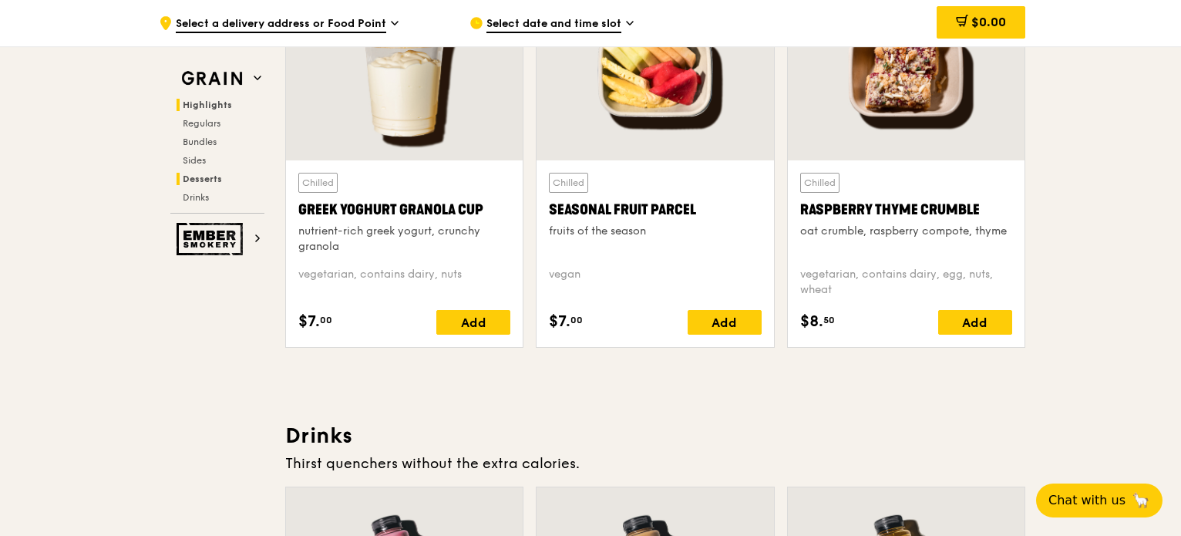
click at [237, 110] on h2 "Highlights" at bounding box center [221, 105] width 88 height 12
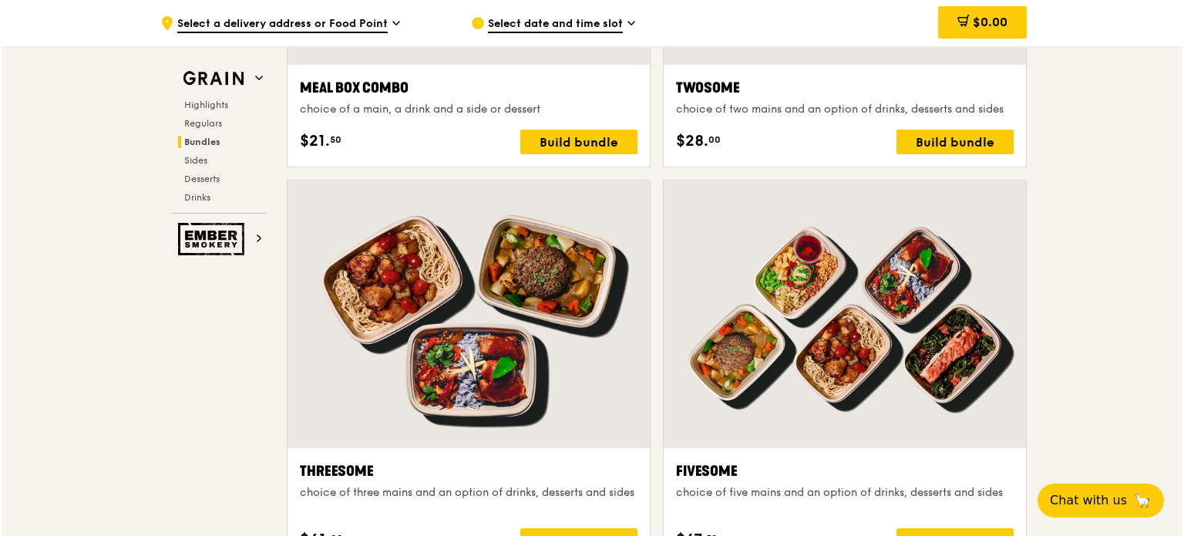
scroll to position [2362, 0]
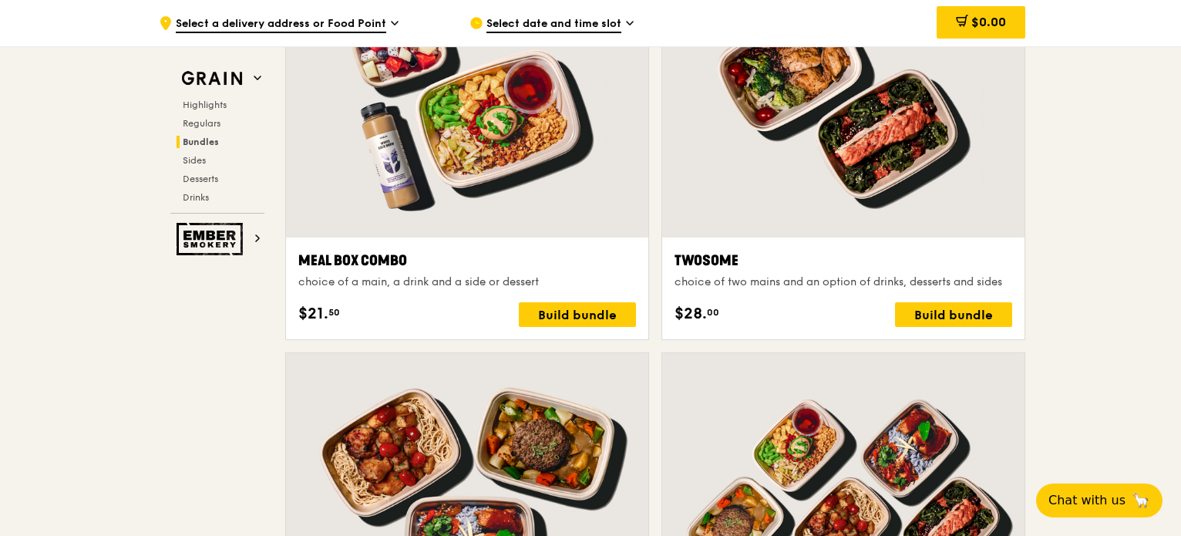
click at [499, 280] on div "choice of a main, a drink and a side or dessert" at bounding box center [467, 281] width 338 height 15
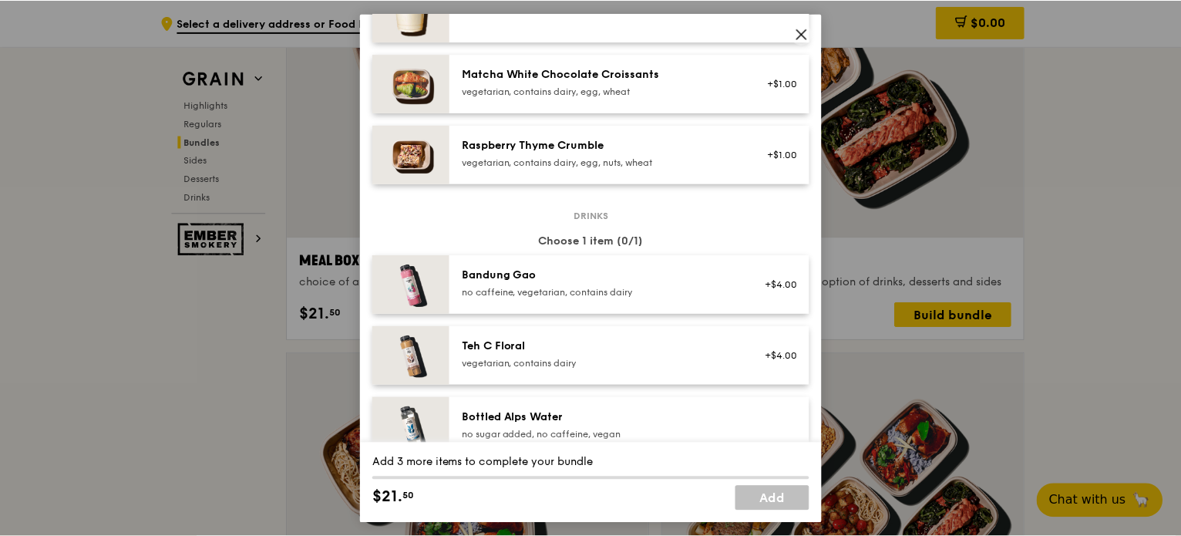
scroll to position [1409, 0]
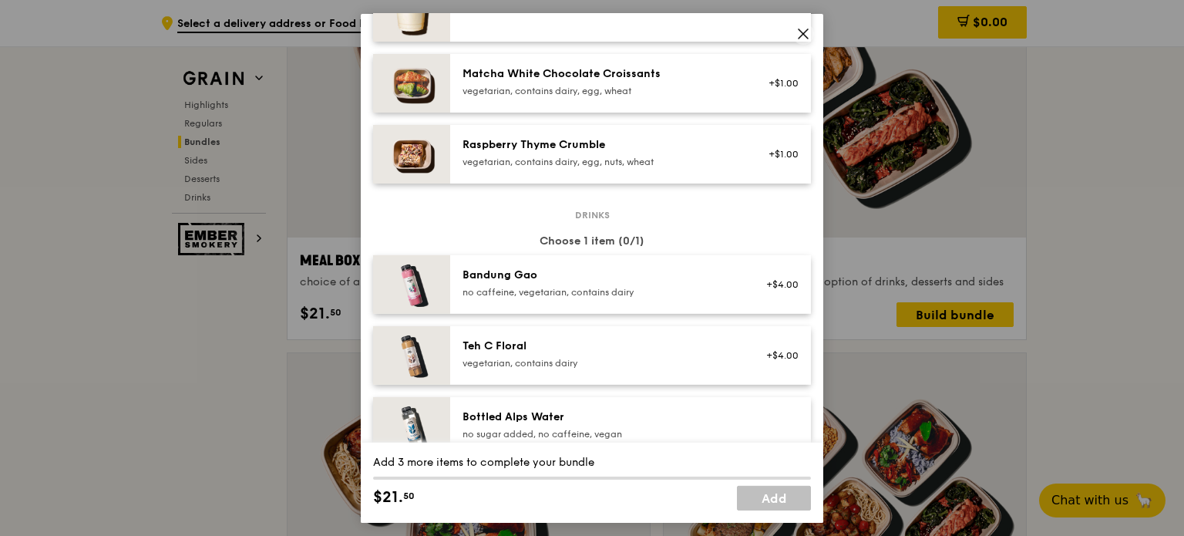
click at [801, 29] on icon at bounding box center [803, 33] width 14 height 14
